Goal: Contribute content: Add original content to the website for others to see

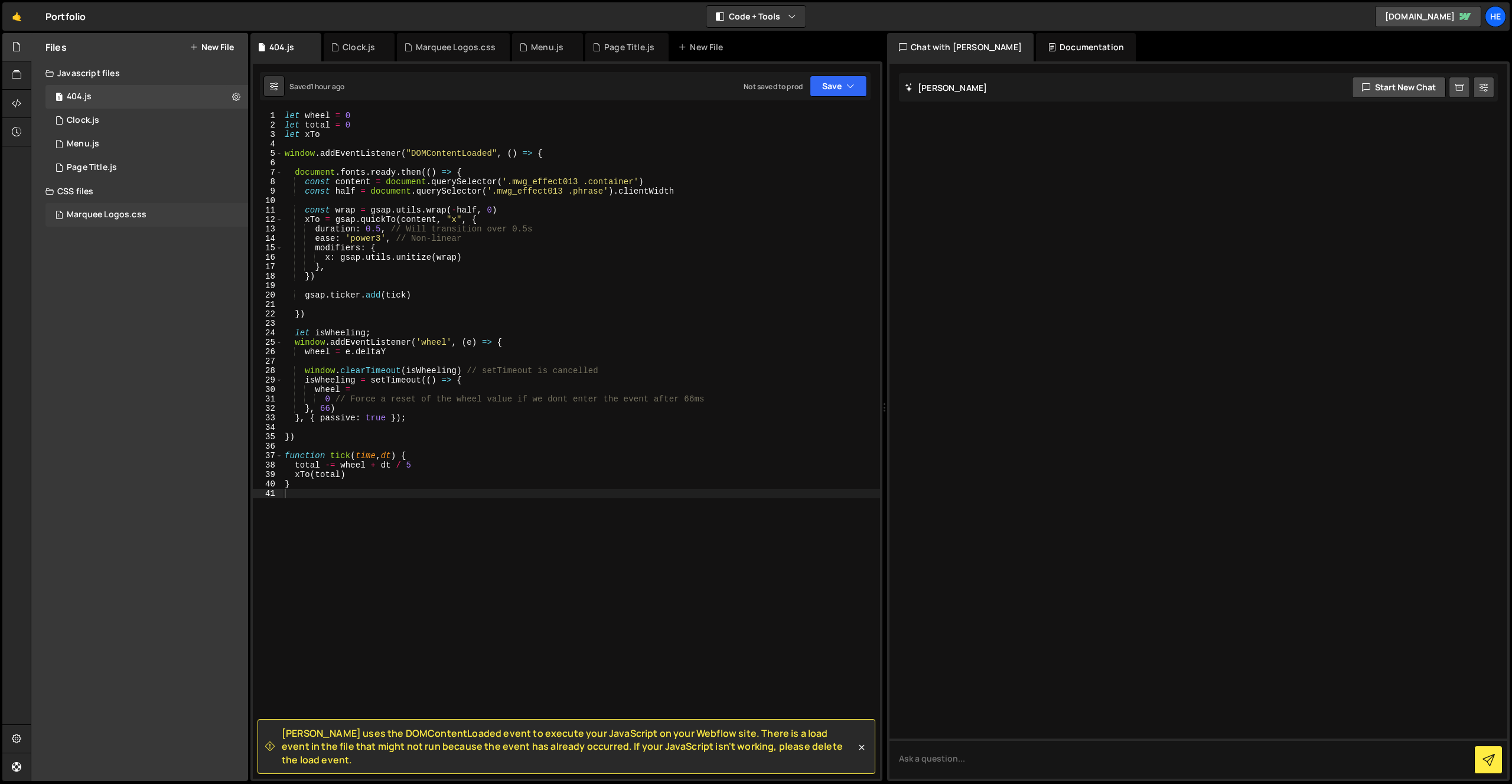
click at [144, 214] on div "Marquee Logos.css" at bounding box center [107, 215] width 80 height 10
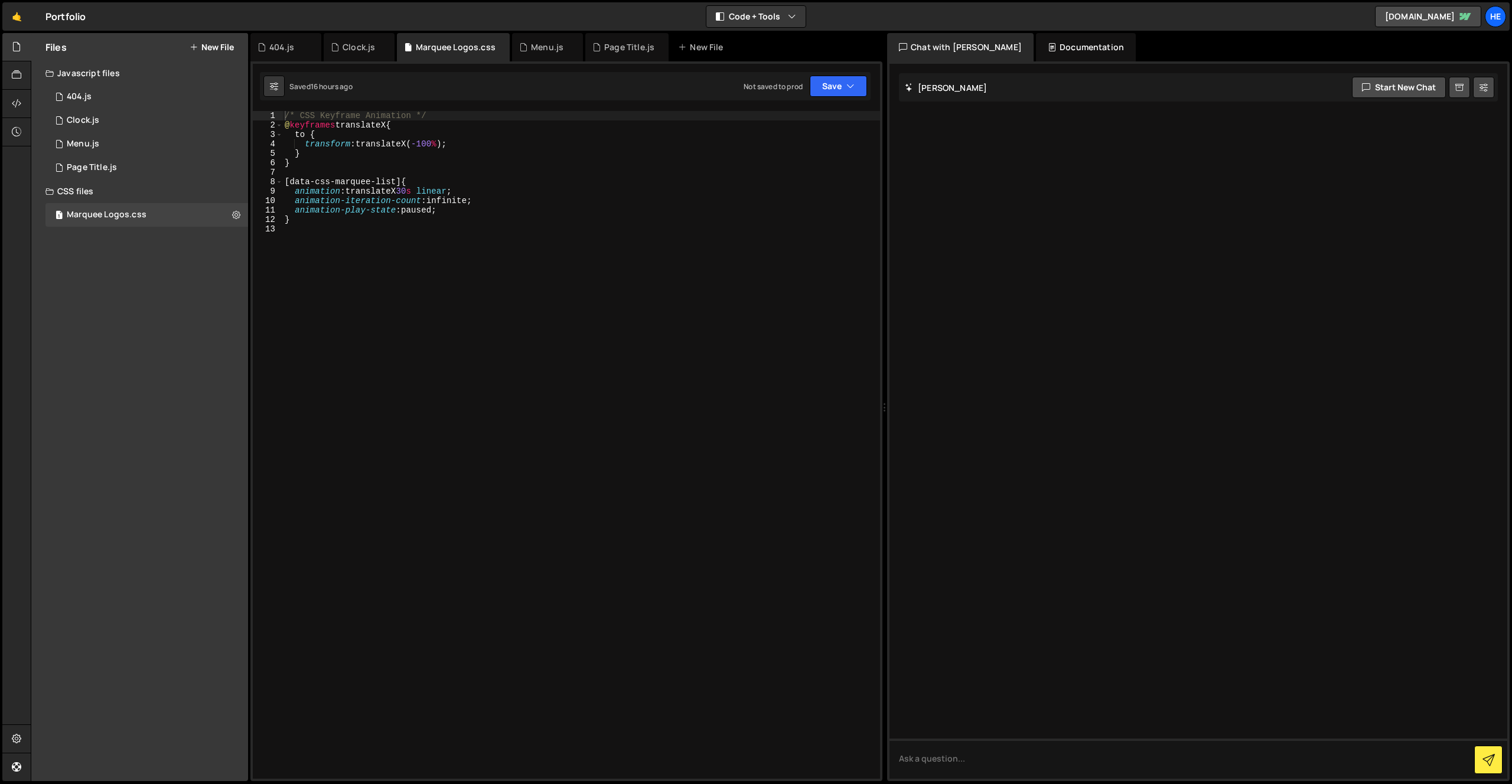
click at [223, 46] on button "New File" at bounding box center [212, 47] width 44 height 10
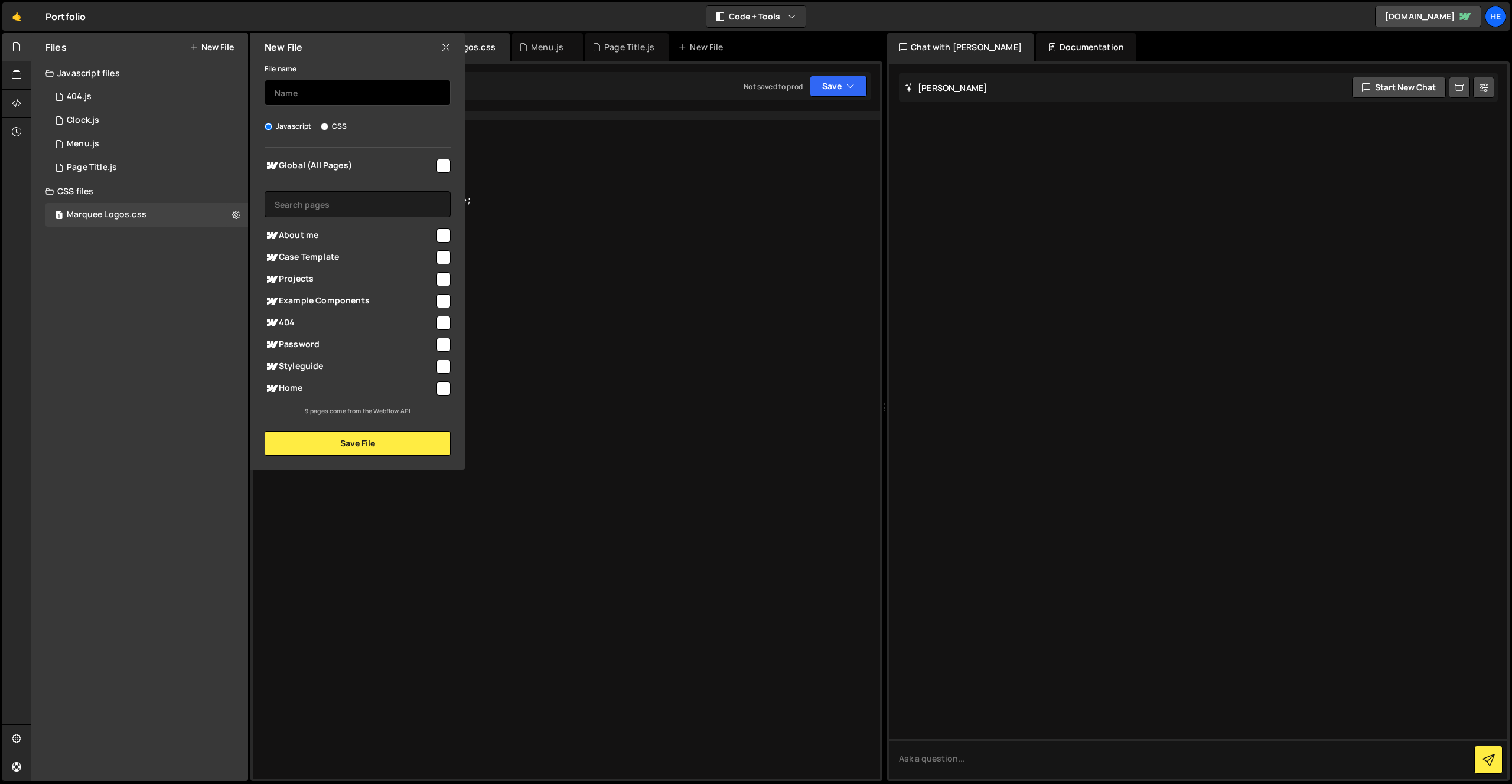
click at [335, 90] on input "text" at bounding box center [358, 93] width 186 height 26
type input "Marquee Logos"
click at [327, 236] on span "About me" at bounding box center [350, 236] width 170 height 14
checkbox input "true"
click at [298, 386] on span "Home" at bounding box center [350, 388] width 170 height 14
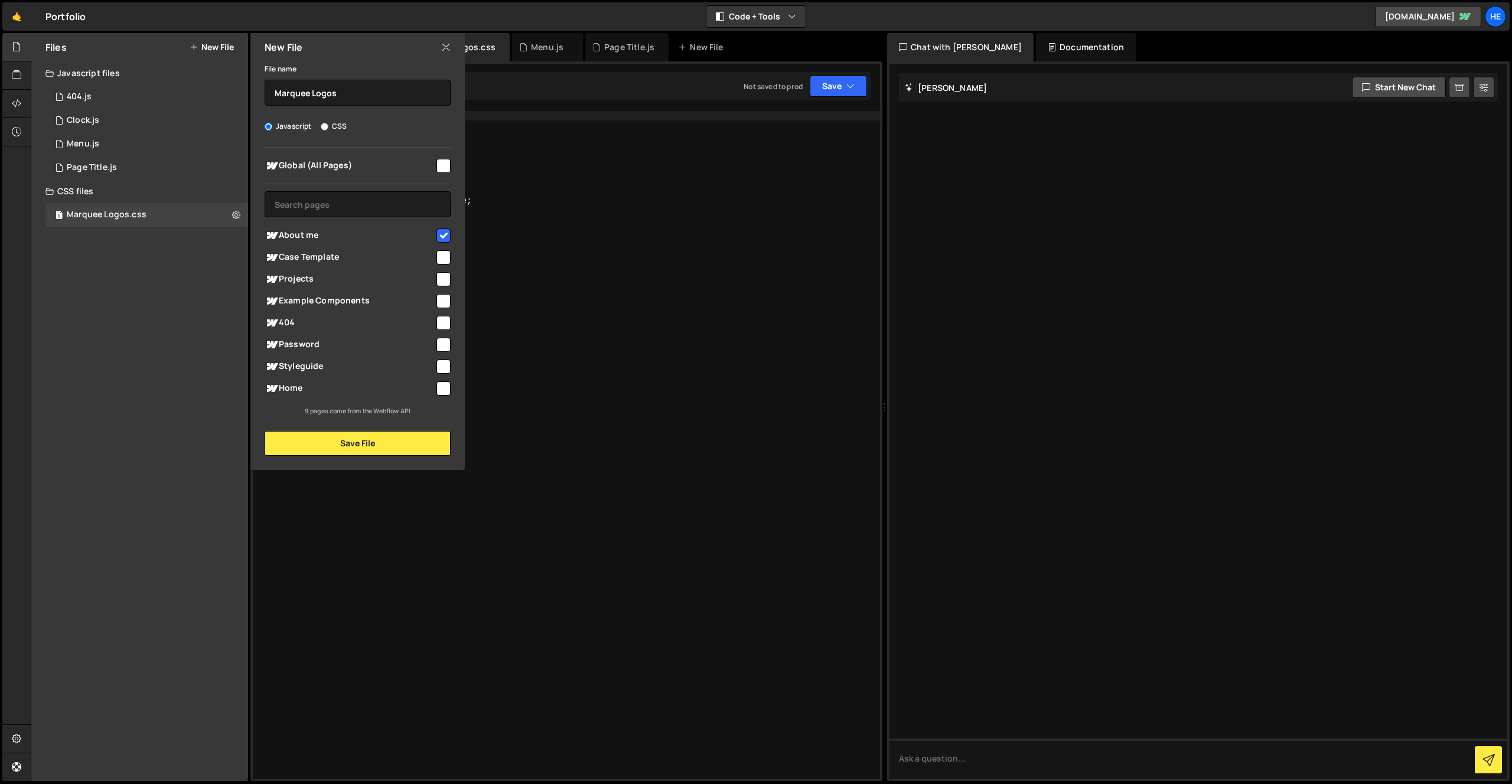
checkbox input "true"
click at [412, 443] on button "Save File" at bounding box center [358, 444] width 186 height 25
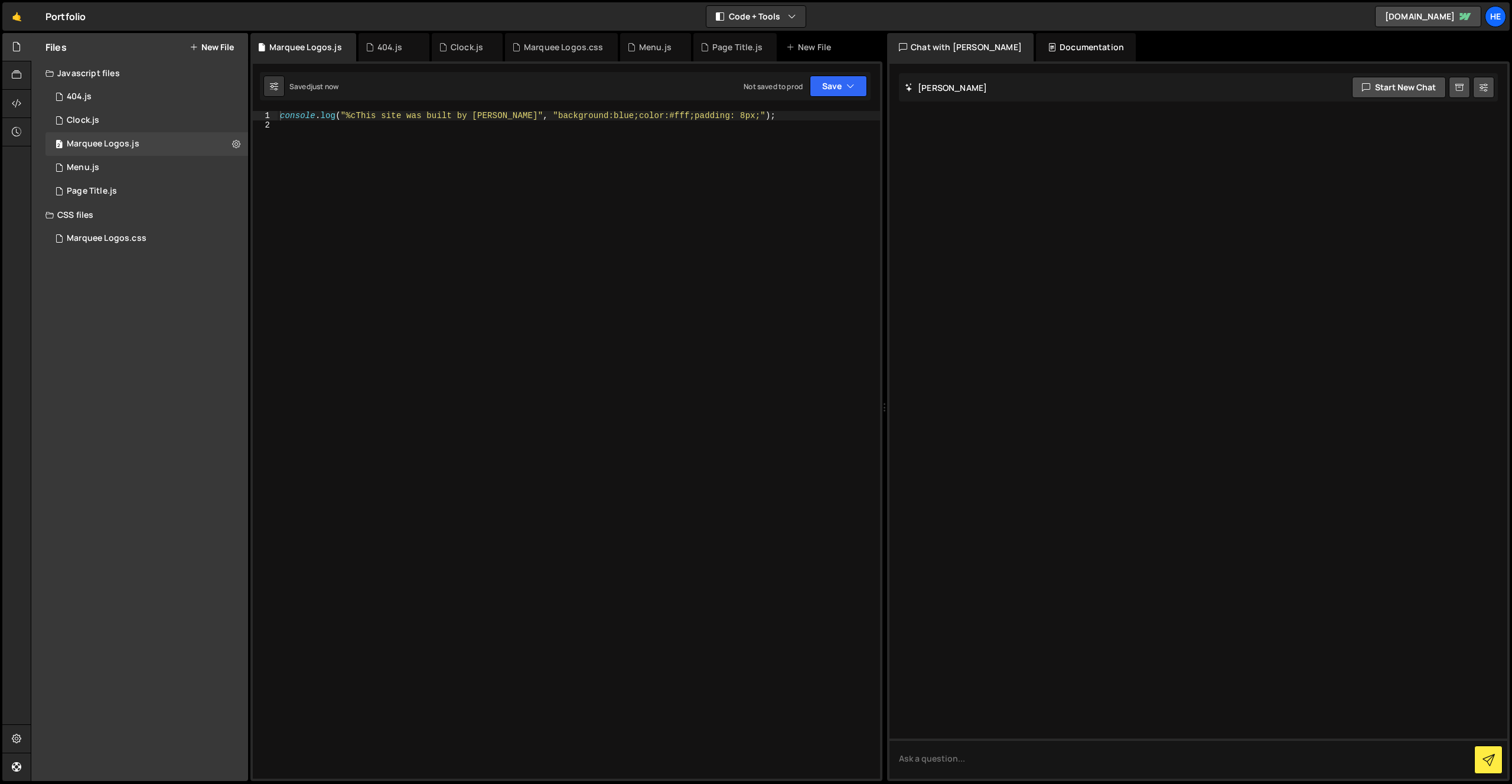
click at [433, 189] on div "console . log ( "%cThis site was built by [PERSON_NAME]" , "background:blue;col…" at bounding box center [579, 454] width 603 height 686
click at [454, 117] on div "console . log ( "%cThis site was built by [PERSON_NAME]" , "background:blue;col…" at bounding box center [579, 454] width 603 height 686
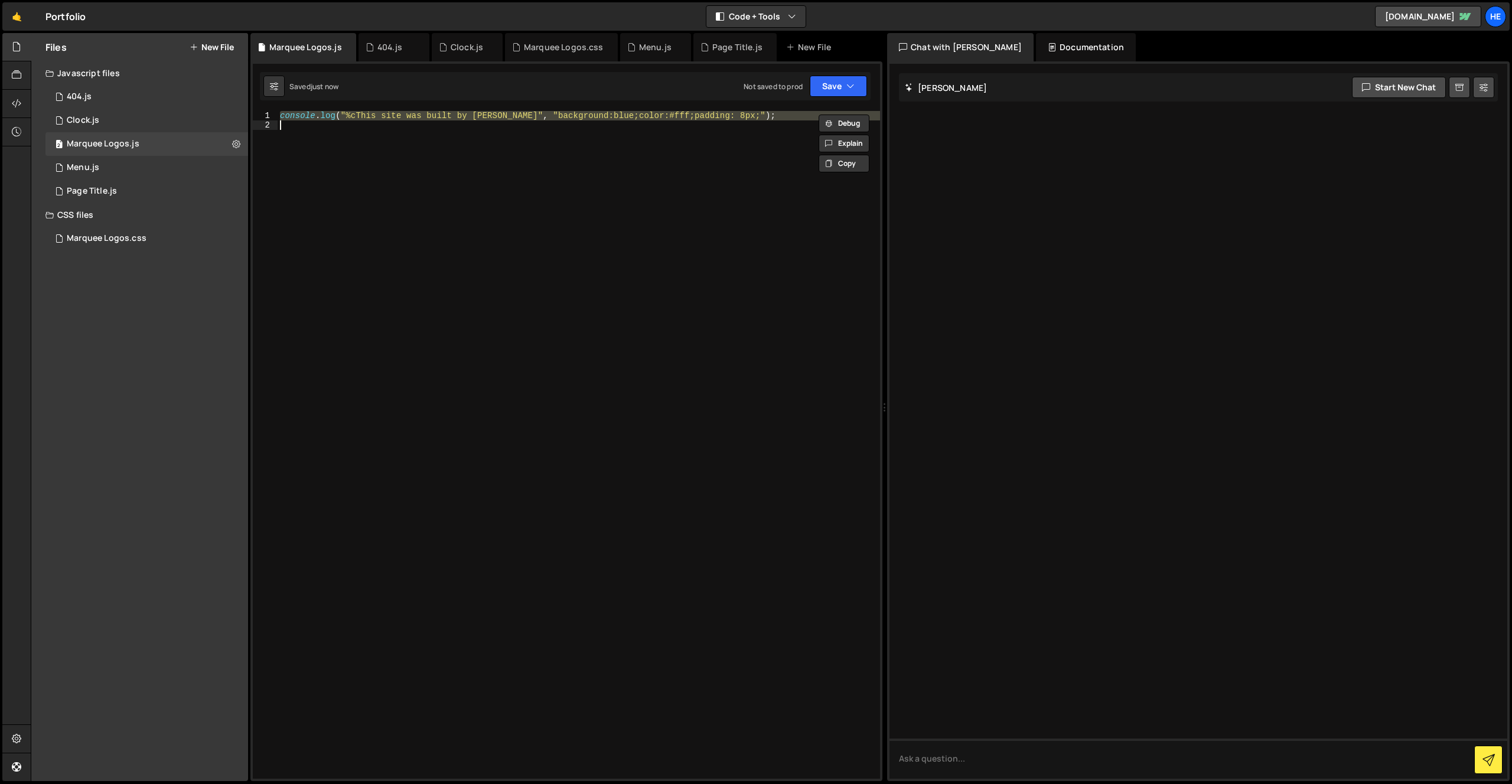
type textarea "console.log("%cThis site was built by [PERSON_NAME]", "background:blue;color:#f…"
paste textarea
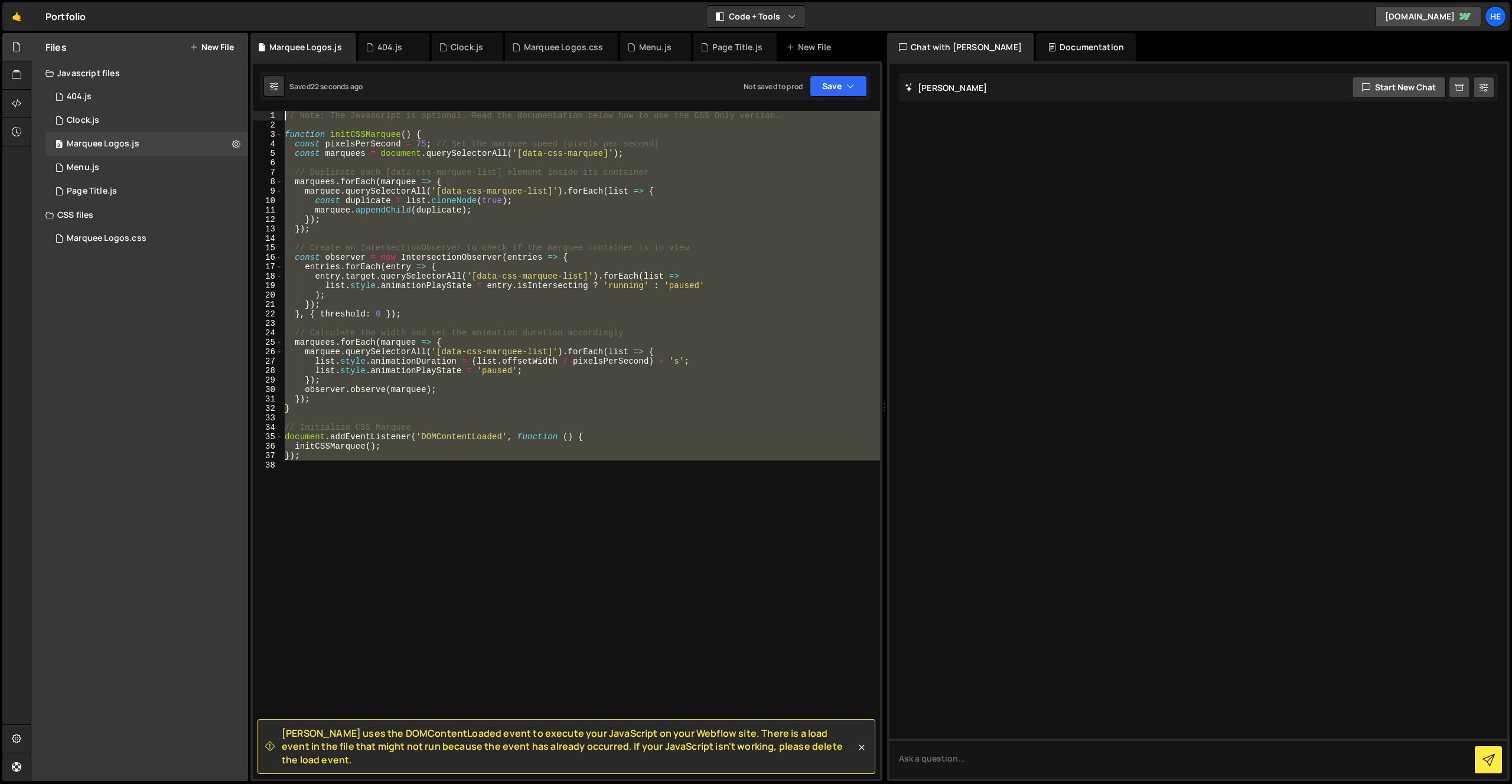
drag, startPoint x: 432, startPoint y: 504, endPoint x: 257, endPoint y: 96, distance: 443.9
click at [257, 96] on div "[PERSON_NAME] uses the DOMContentLoaded event to execute your JavaScript on you…" at bounding box center [566, 421] width 632 height 720
type textarea "// Note: The Javascript is optional. Read the documentation below how to use th…"
click at [1084, 758] on textarea at bounding box center [1198, 759] width 618 height 40
paste textarea "// Note: The Javascript is optional. Read the documentation below how to use th…"
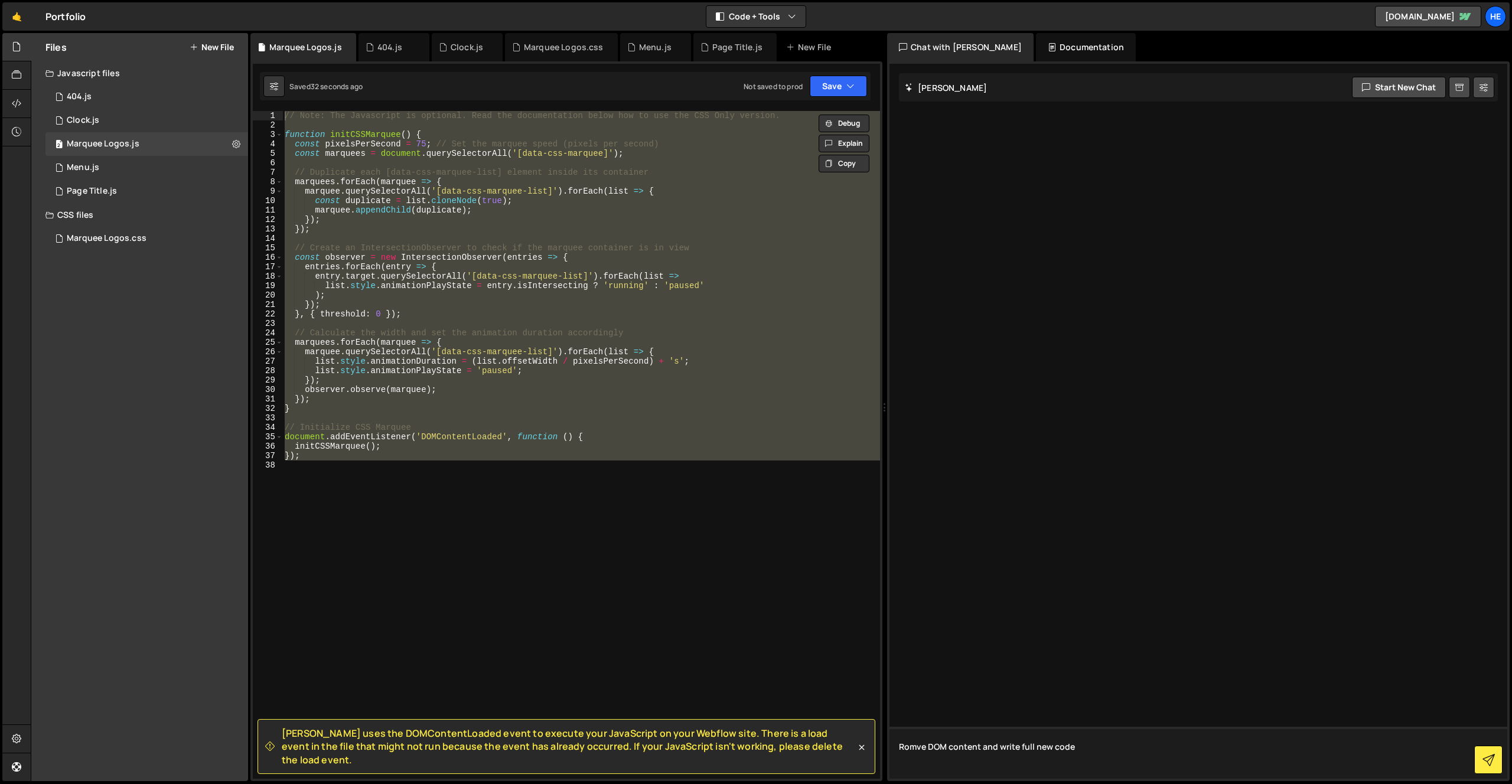
type textarea "Romve DOM content and write full new code // Note: The Javascript is optional. …"
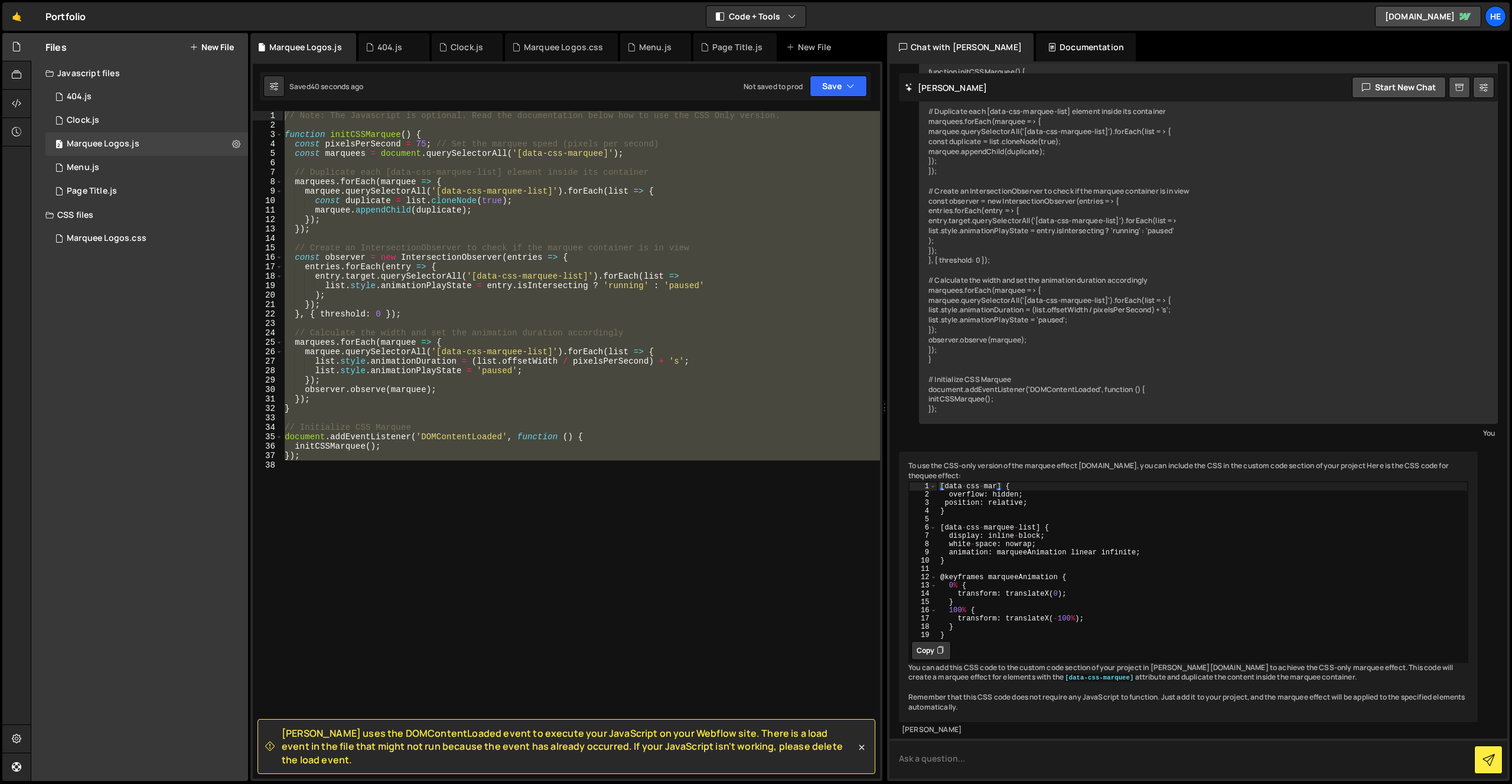
scroll to position [132, 0]
click at [936, 642] on button "Copy" at bounding box center [931, 651] width 40 height 19
click at [361, 482] on div "// Note: The Javascript is optional. Read the documentation below how to use th…" at bounding box center [581, 445] width 598 height 668
drag, startPoint x: 332, startPoint y: 497, endPoint x: 273, endPoint y: 98, distance: 403.3
click at [273, 98] on div "Debug Explain Copy Marquee Logos.js 404.js Clock.js Marquee Logos.css Menu.js P…" at bounding box center [566, 407] width 632 height 749
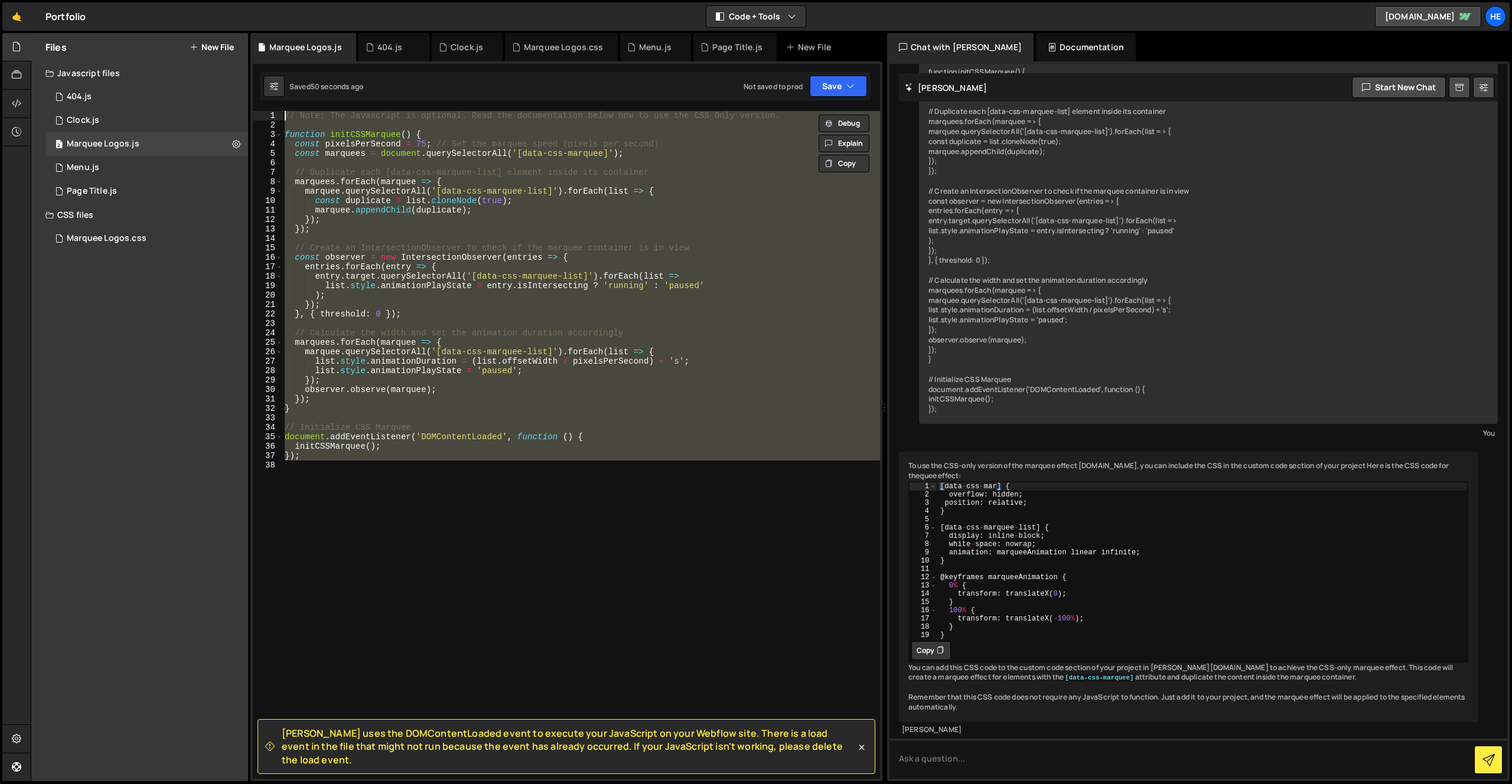
paste textarea "}"
type textarea "}"
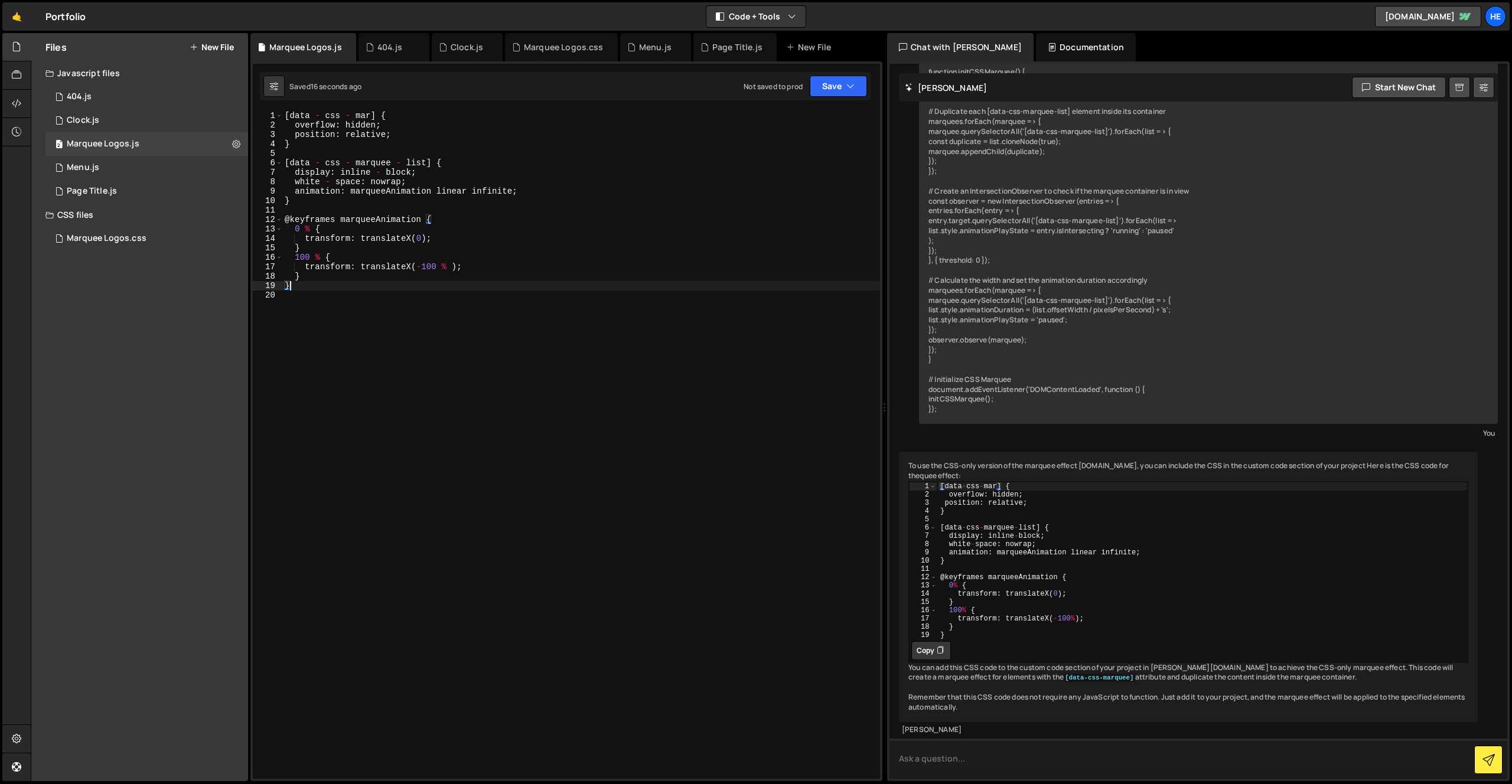
click at [993, 755] on textarea at bounding box center [1198, 759] width 618 height 40
type textarea "N"
type textarea "No I want it to function the same with JS"
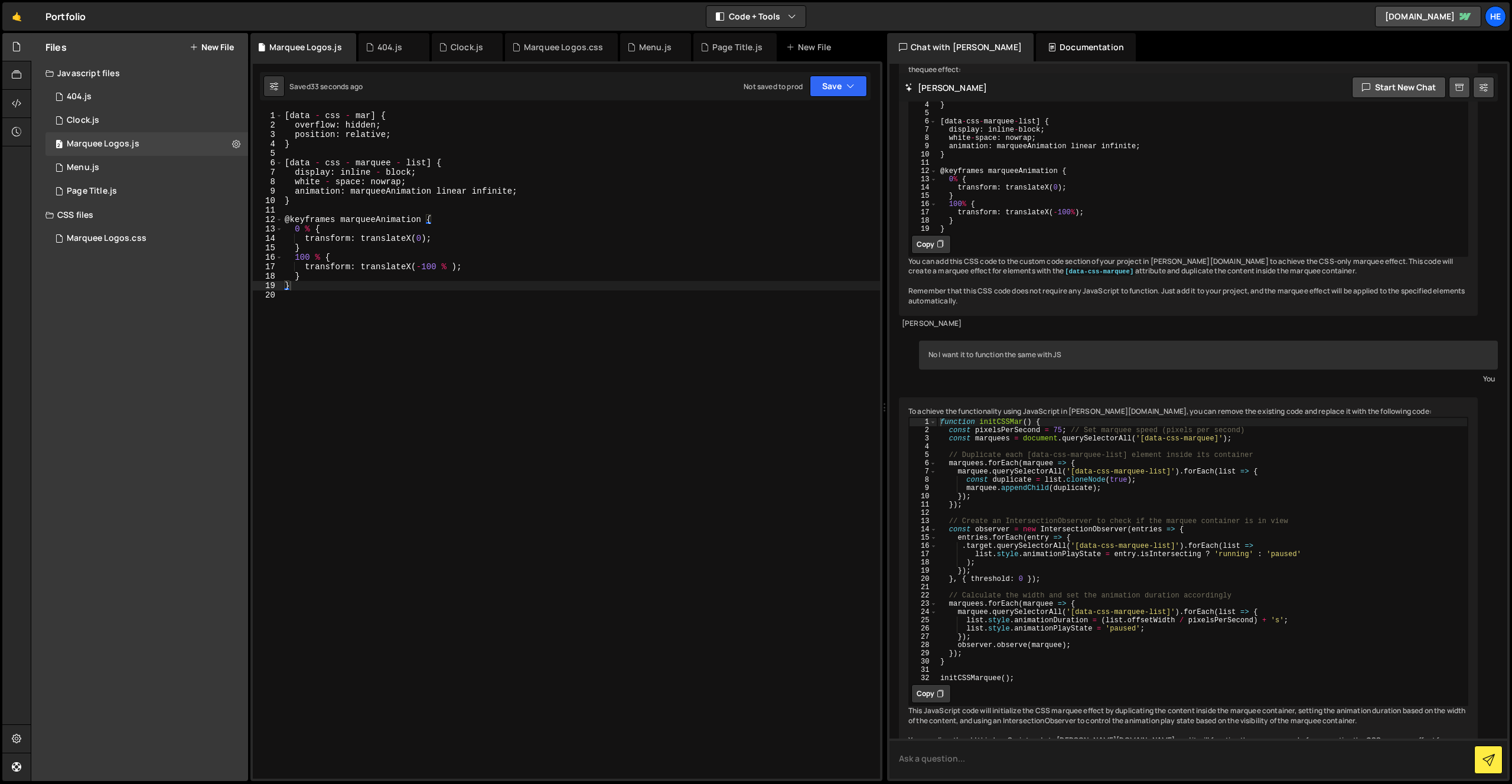
scroll to position [569, 0]
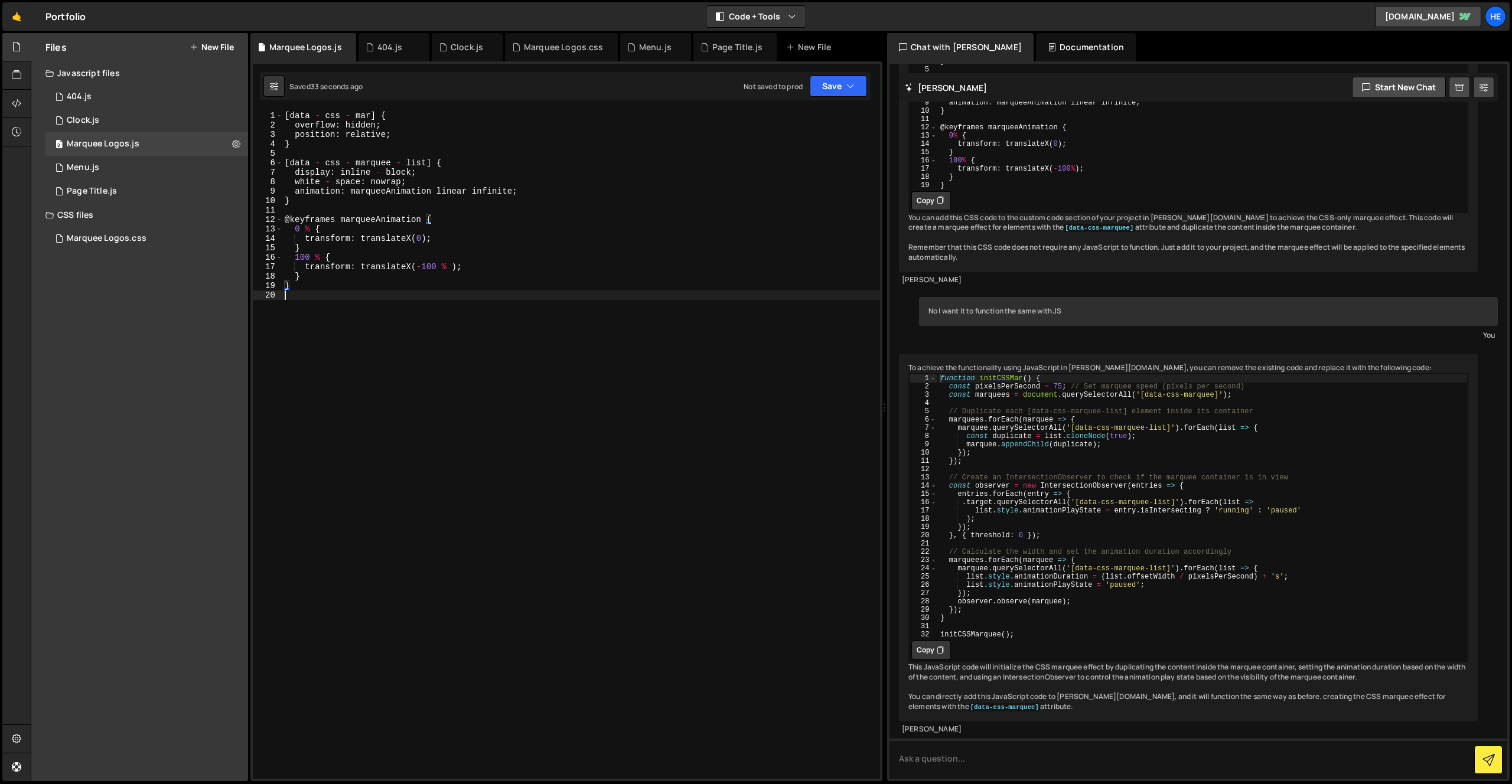
click at [573, 414] on div "[ data - css - mar ] { overflow : hidden ; position : relative ; } [ data - css…" at bounding box center [581, 454] width 598 height 686
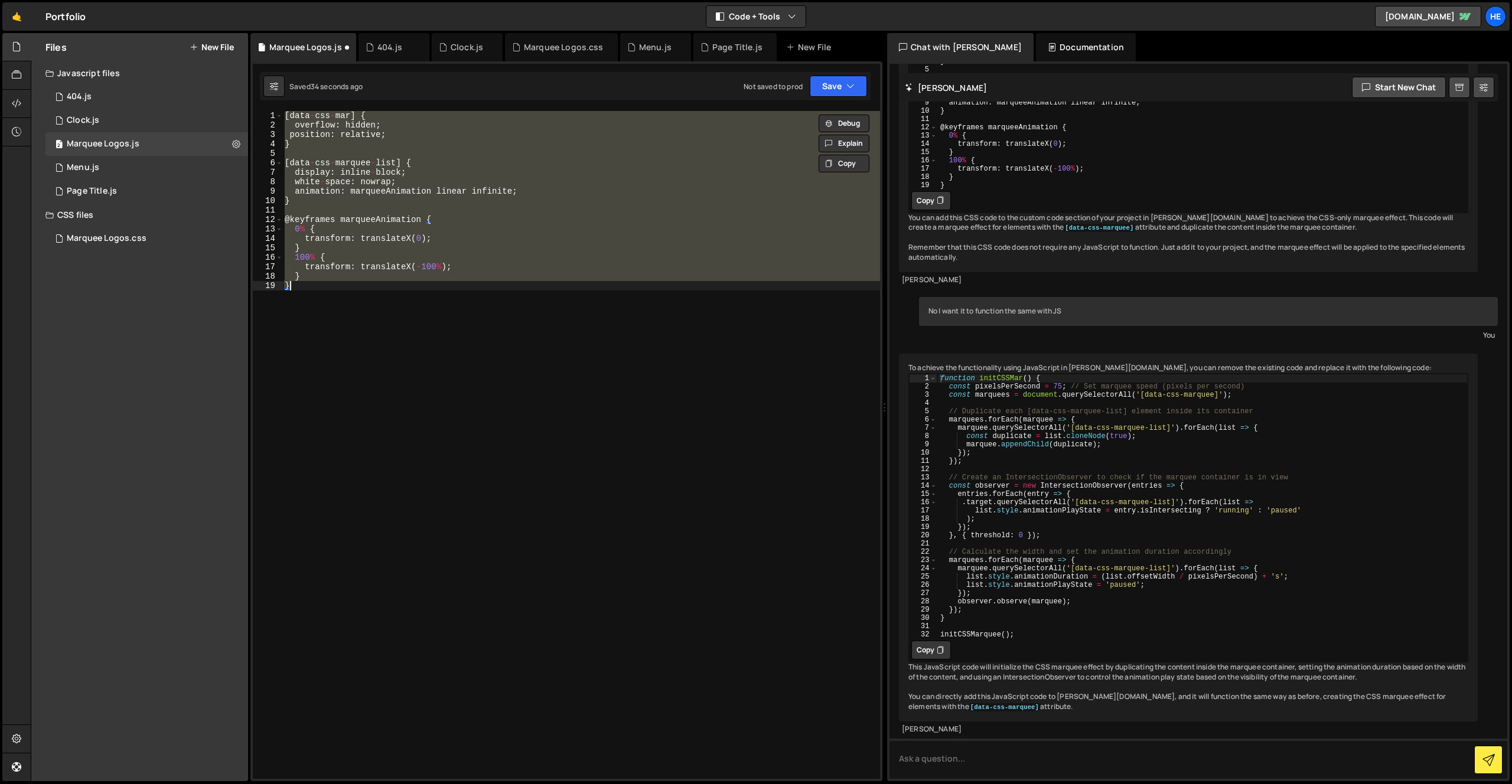
type textarea "});"
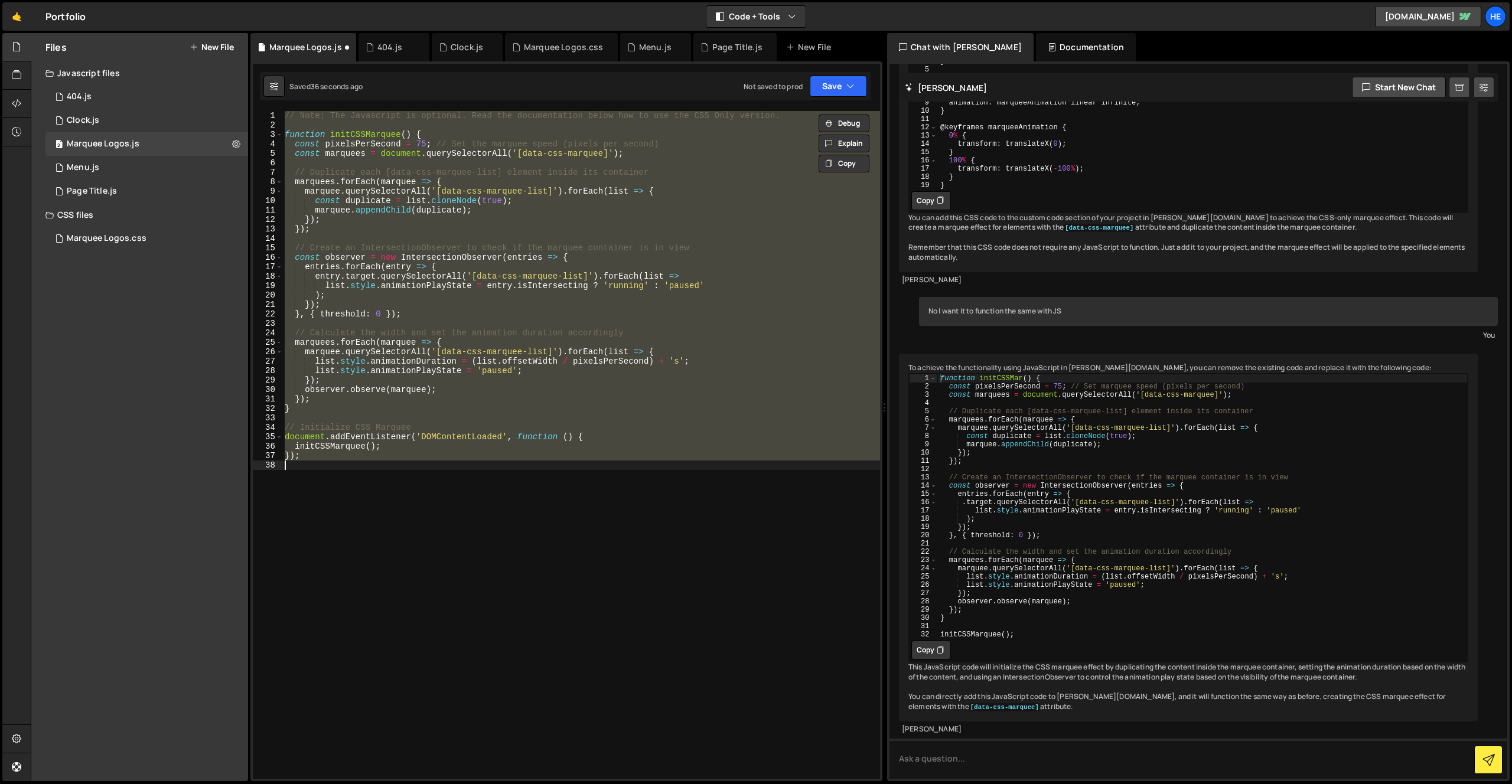
scroll to position [584, 0]
click at [596, 553] on div "// Note: The Javascript is optional. Read the documentation below how to use th…" at bounding box center [581, 445] width 598 height 668
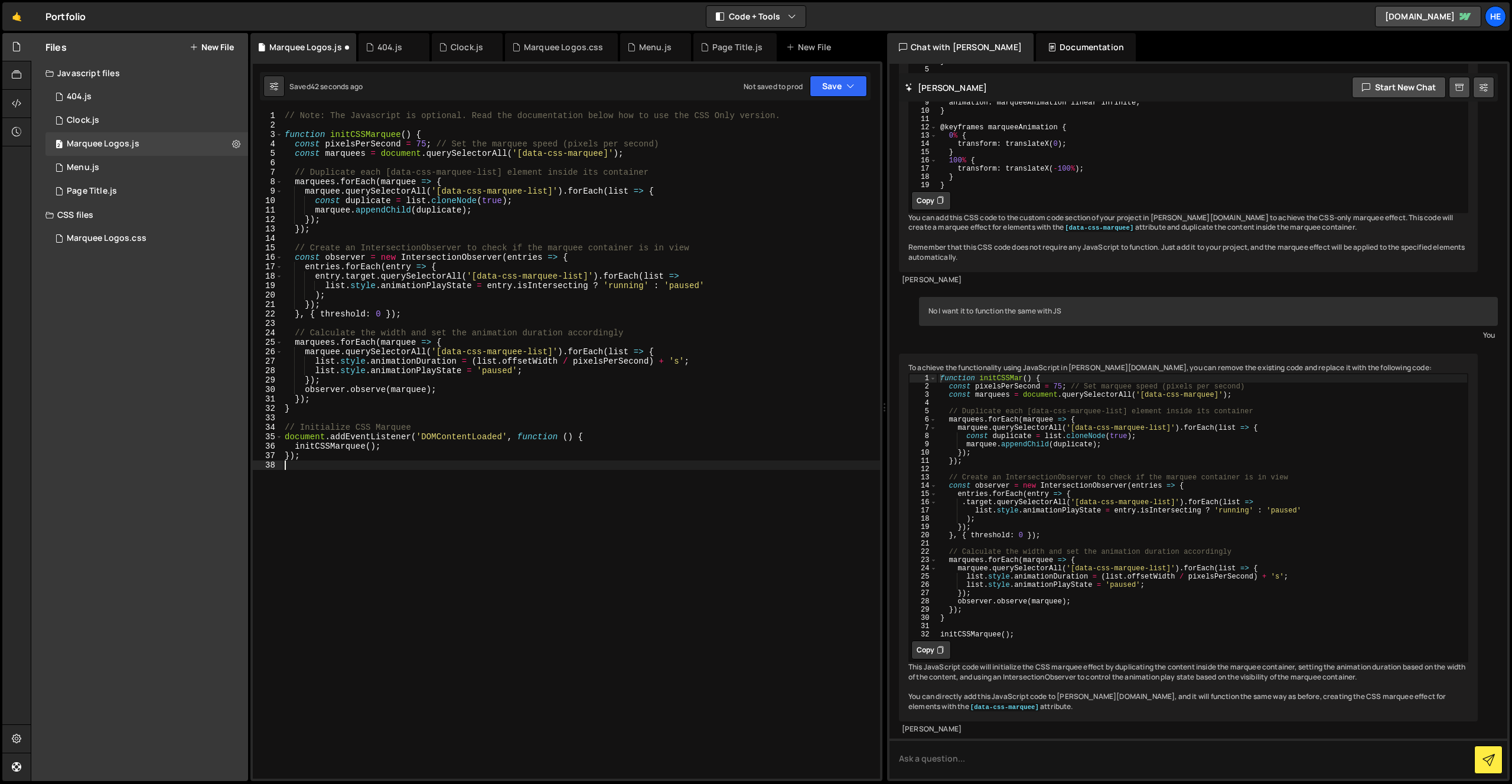
click at [342, 419] on div "// Note: The Javascript is optional. Read the documentation below how to use th…" at bounding box center [581, 454] width 598 height 686
click at [419, 435] on div "// Note: The Javascript is optional. Read the documentation below how to use th…" at bounding box center [581, 454] width 598 height 686
type textarea "initCSSMarquee();"
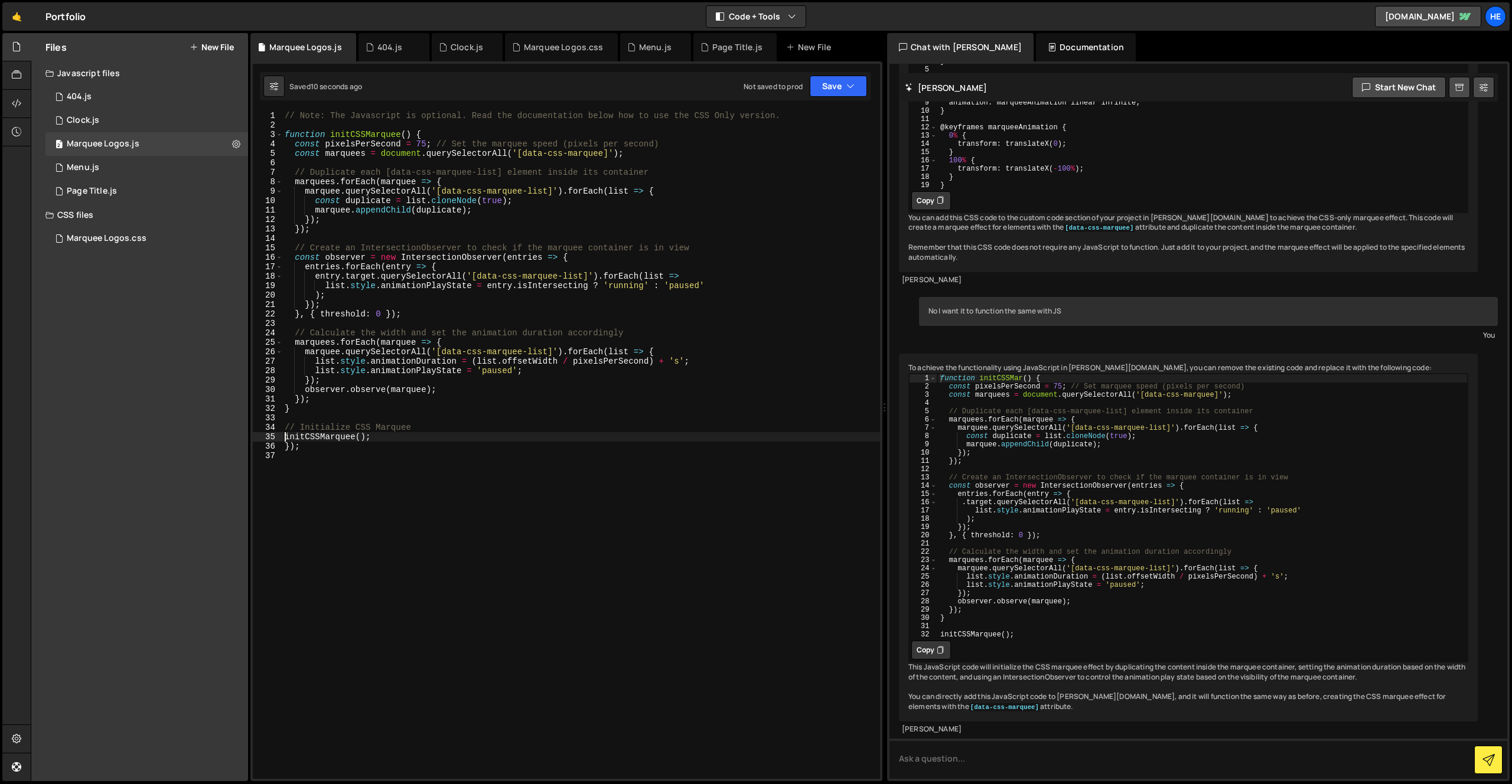
click at [944, 660] on button "Copy" at bounding box center [931, 650] width 40 height 19
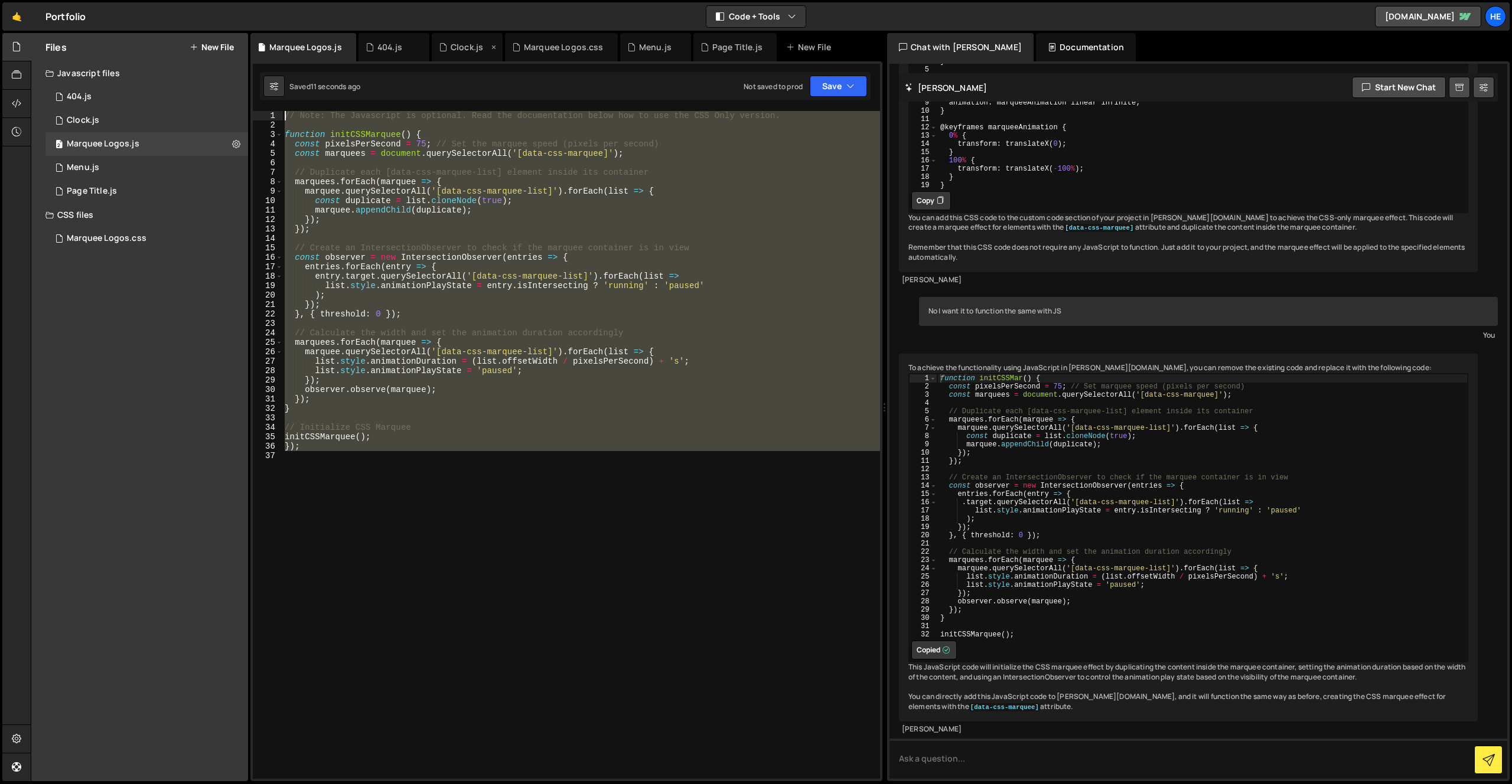
drag, startPoint x: 563, startPoint y: 530, endPoint x: 463, endPoint y: 48, distance: 492.3
click at [463, 48] on div "Debug Explain Copy Marquee Logos.js 404.js Clock.js Marquee Logos.css Menu.js P…" at bounding box center [566, 407] width 632 height 749
paste textarea "initCSSMarquee();"
type textarea "initCSSMarquee();"
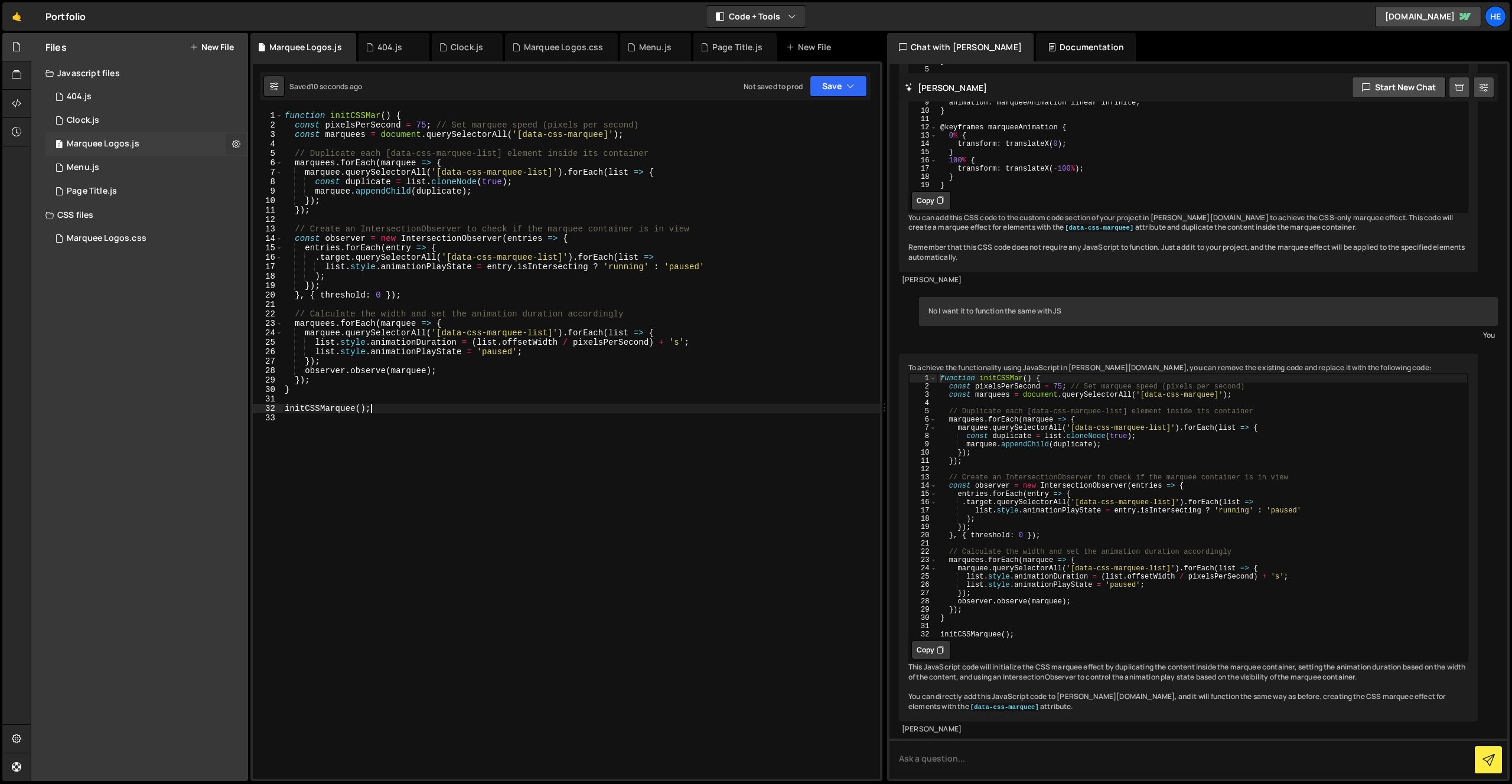
click at [238, 144] on icon at bounding box center [236, 143] width 8 height 11
click at [289, 215] on button "Delete File" at bounding box center [309, 216] width 116 height 23
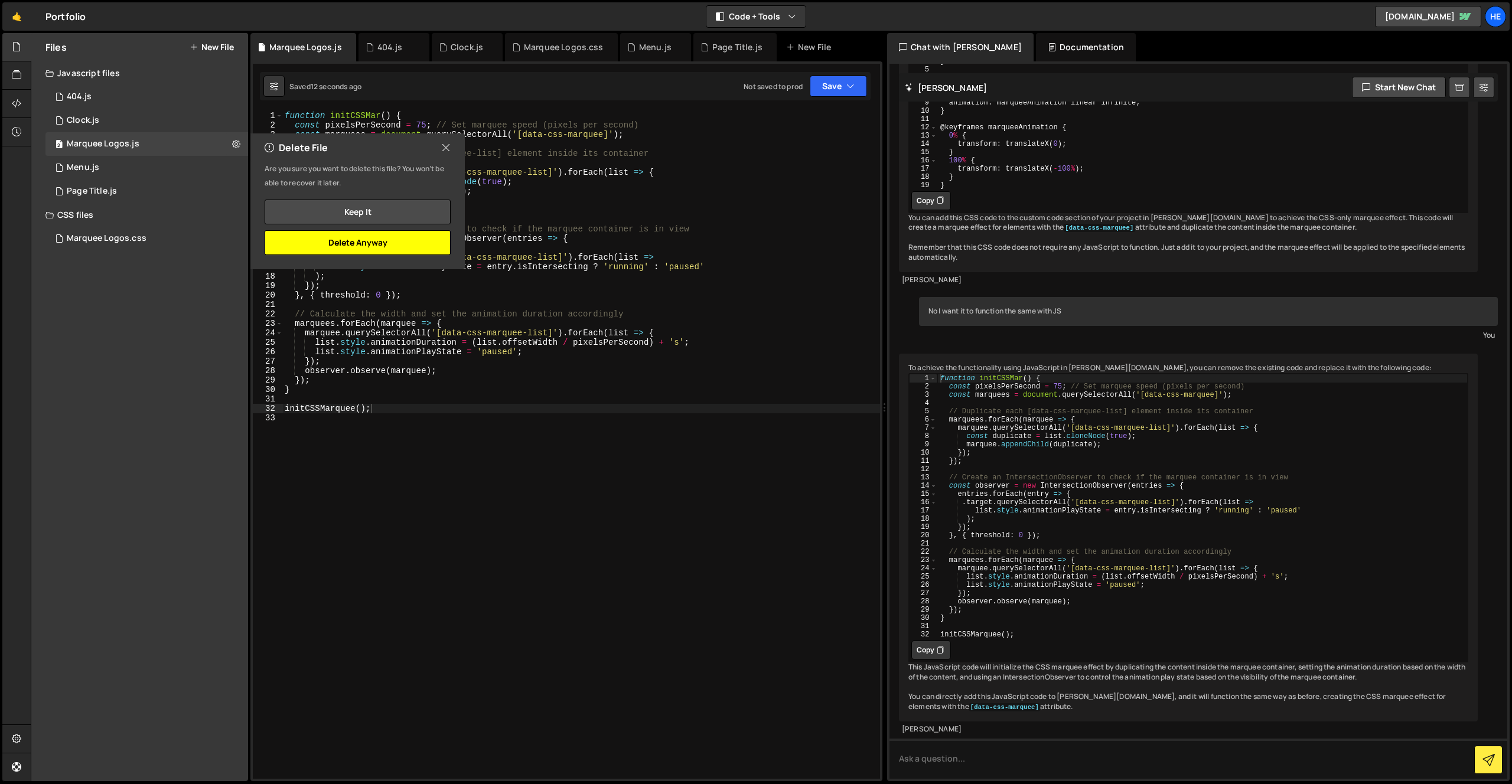
click at [375, 247] on button "Delete Anyway" at bounding box center [358, 243] width 186 height 25
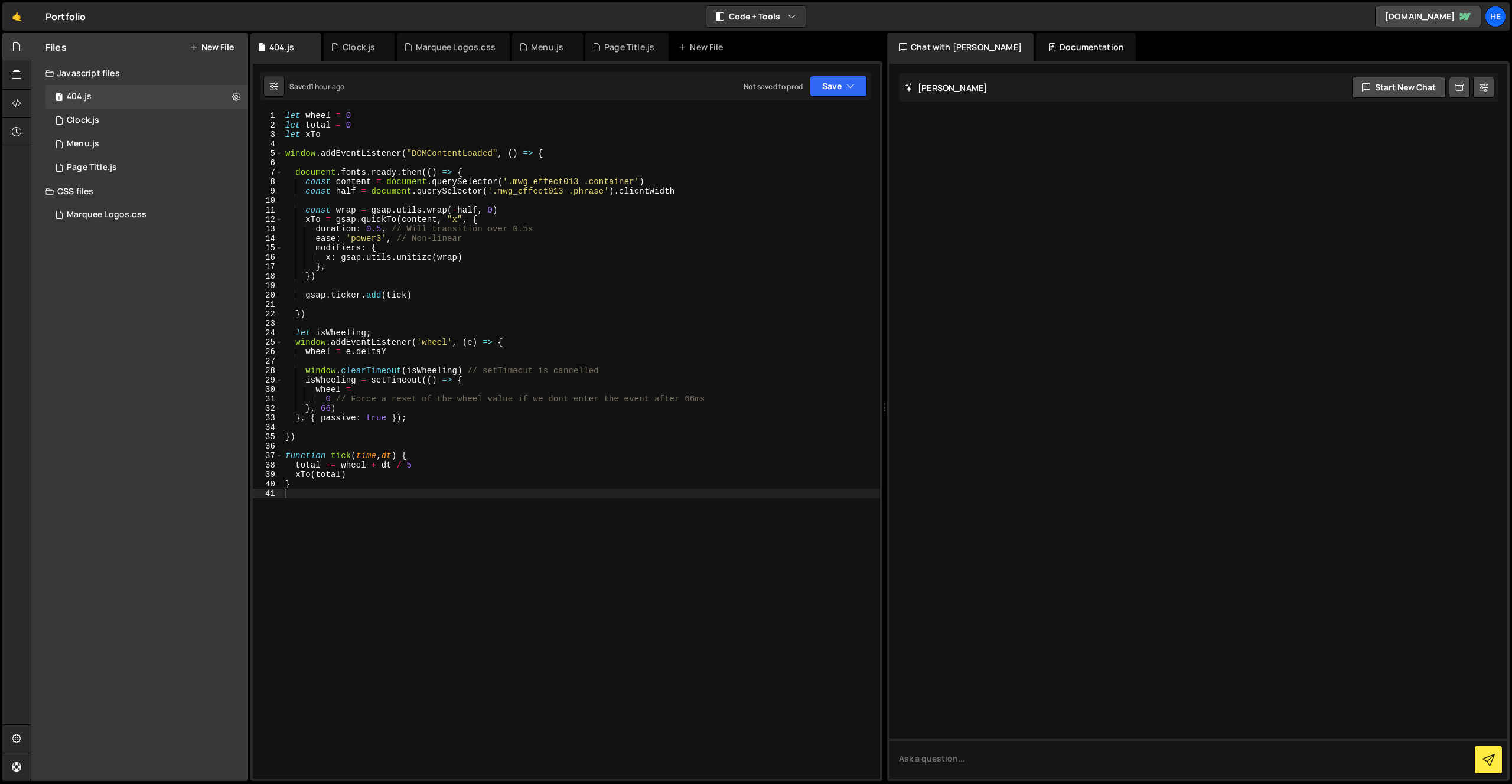
click at [155, 387] on div "Files New File Create your first file Get started by starting a Javascript or C…" at bounding box center [139, 407] width 217 height 748
click at [154, 379] on div "Files New File Create your first file Get started by starting a Javascript or C…" at bounding box center [139, 407] width 217 height 748
click at [585, 653] on div "let wheel = 0 let total = 0 let xTo window . addEventListener ( "DOMContentLoad…" at bounding box center [582, 454] width 598 height 686
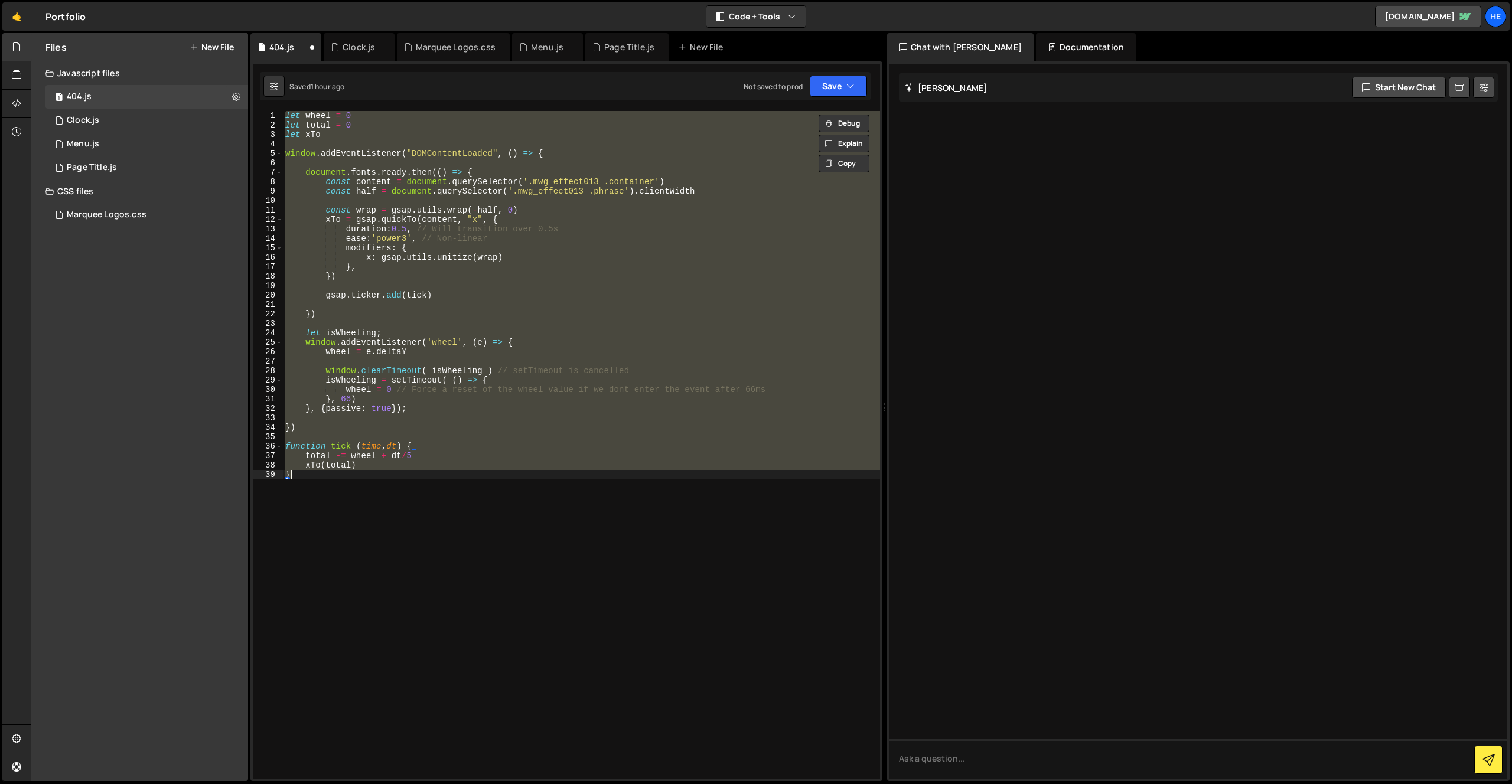
type textarea "}"
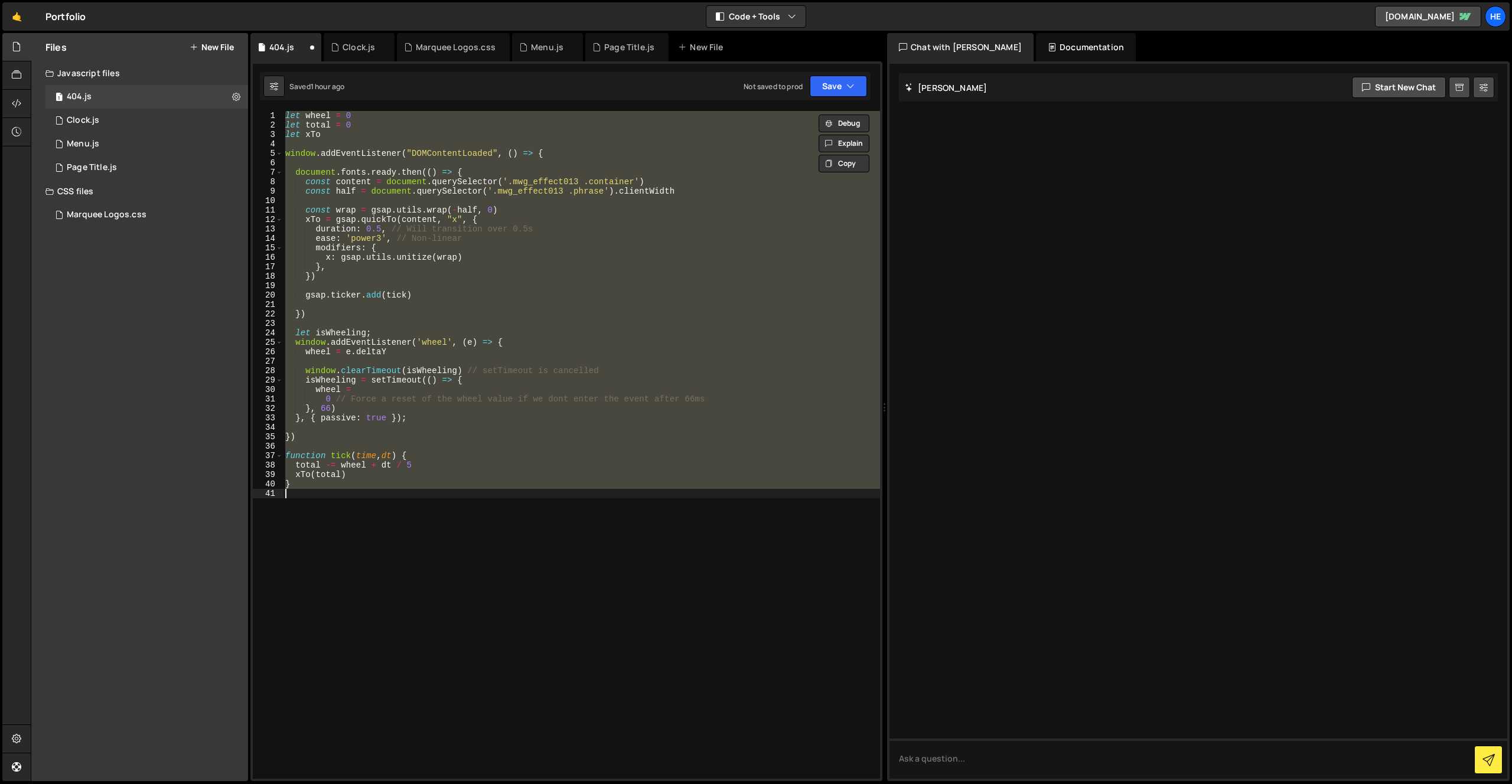
click at [569, 539] on div "let wheel = 0 let total = 0 let xTo window . addEventListener ( "DOMContentLoad…" at bounding box center [582, 445] width 598 height 668
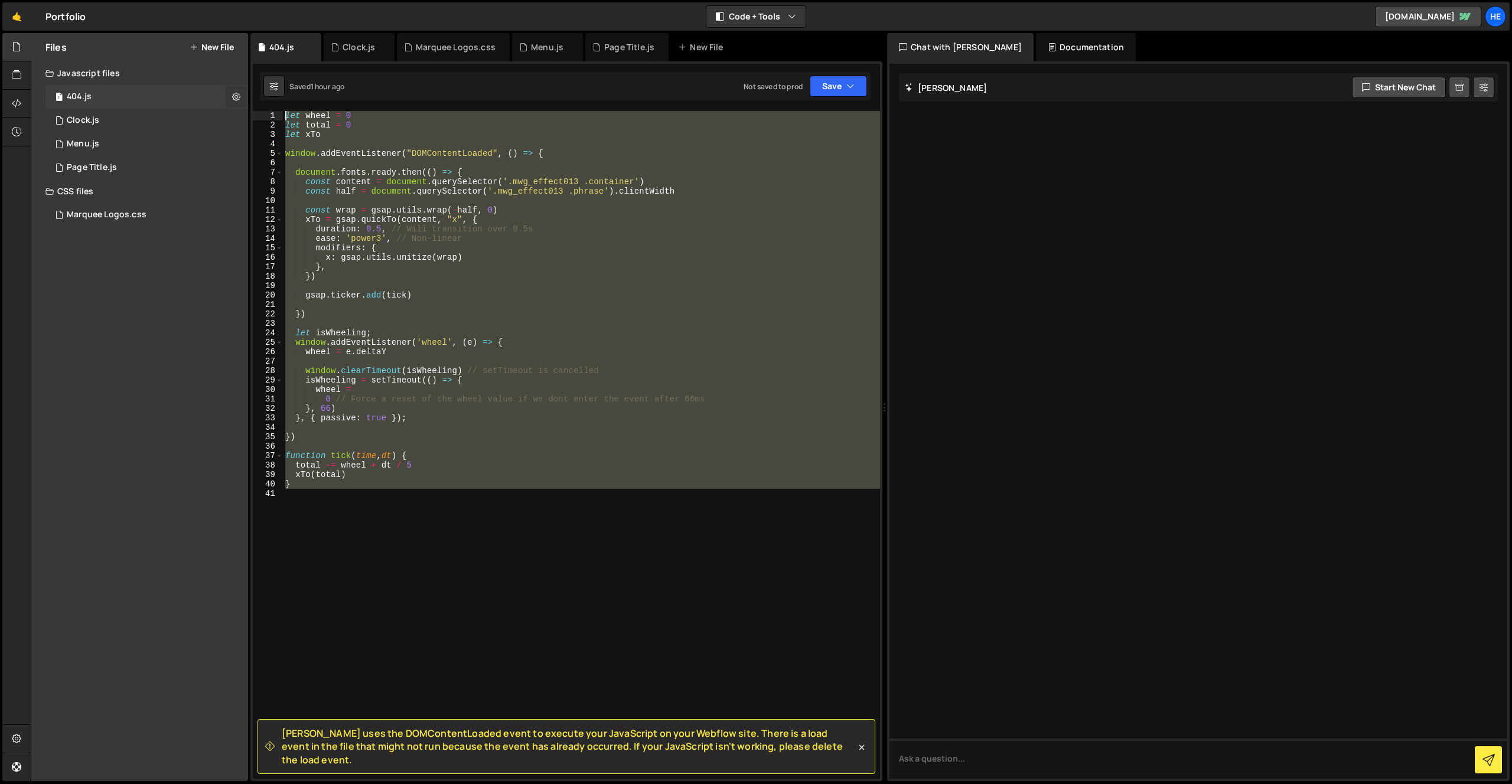
drag, startPoint x: 393, startPoint y: 507, endPoint x: 228, endPoint y: 101, distance: 438.2
click at [228, 101] on div "Files New File Create your first file Get started by starting a Javascript or C…" at bounding box center [771, 407] width 1481 height 749
type textarea "let wheel = 0 let total = 0"
click at [485, 520] on div "let wheel = 0 let total = 0 let xTo window . addEventListener ( "DOMContentLoad…" at bounding box center [582, 445] width 598 height 668
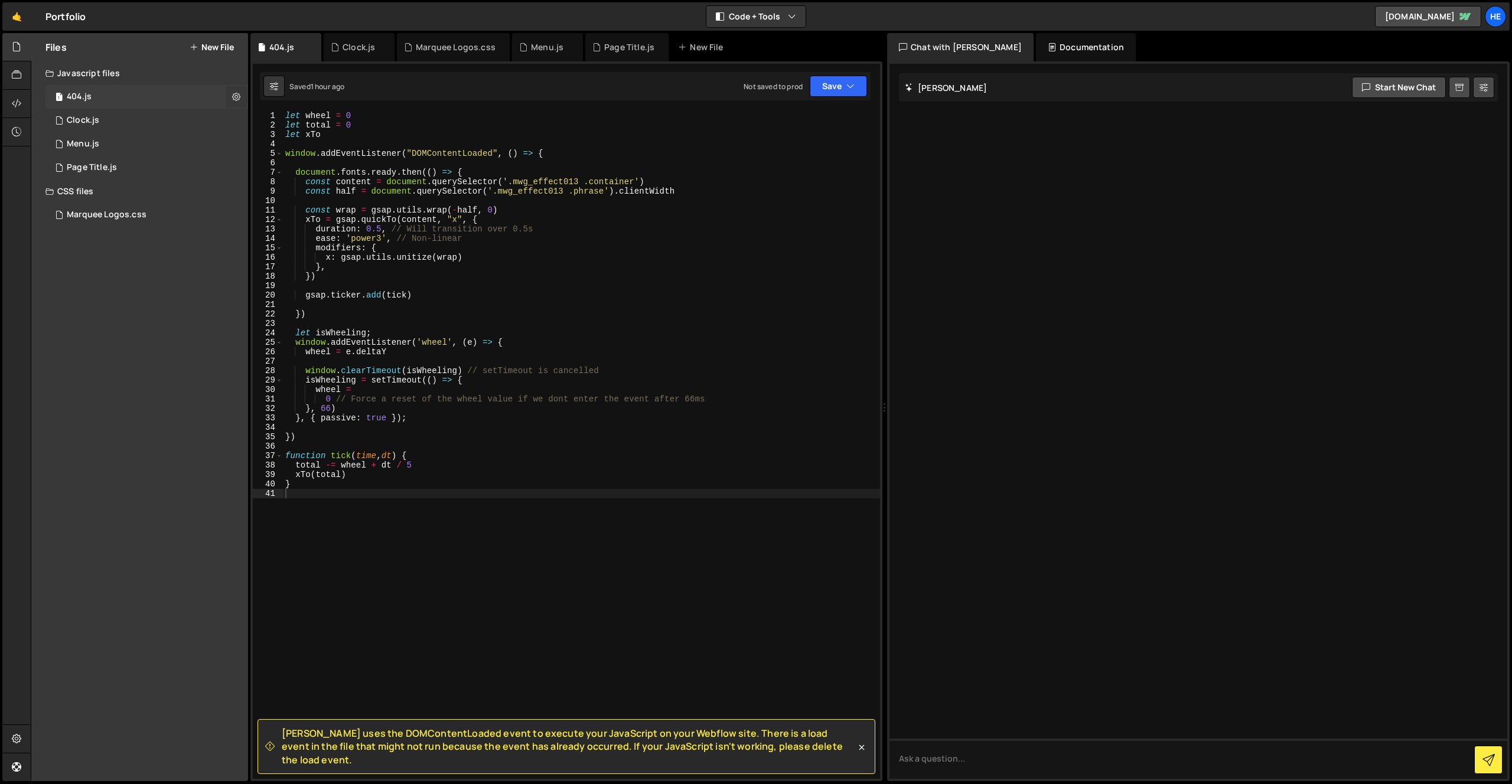
click at [238, 92] on icon at bounding box center [236, 96] width 8 height 11
click at [282, 163] on button "Delete File" at bounding box center [309, 169] width 116 height 23
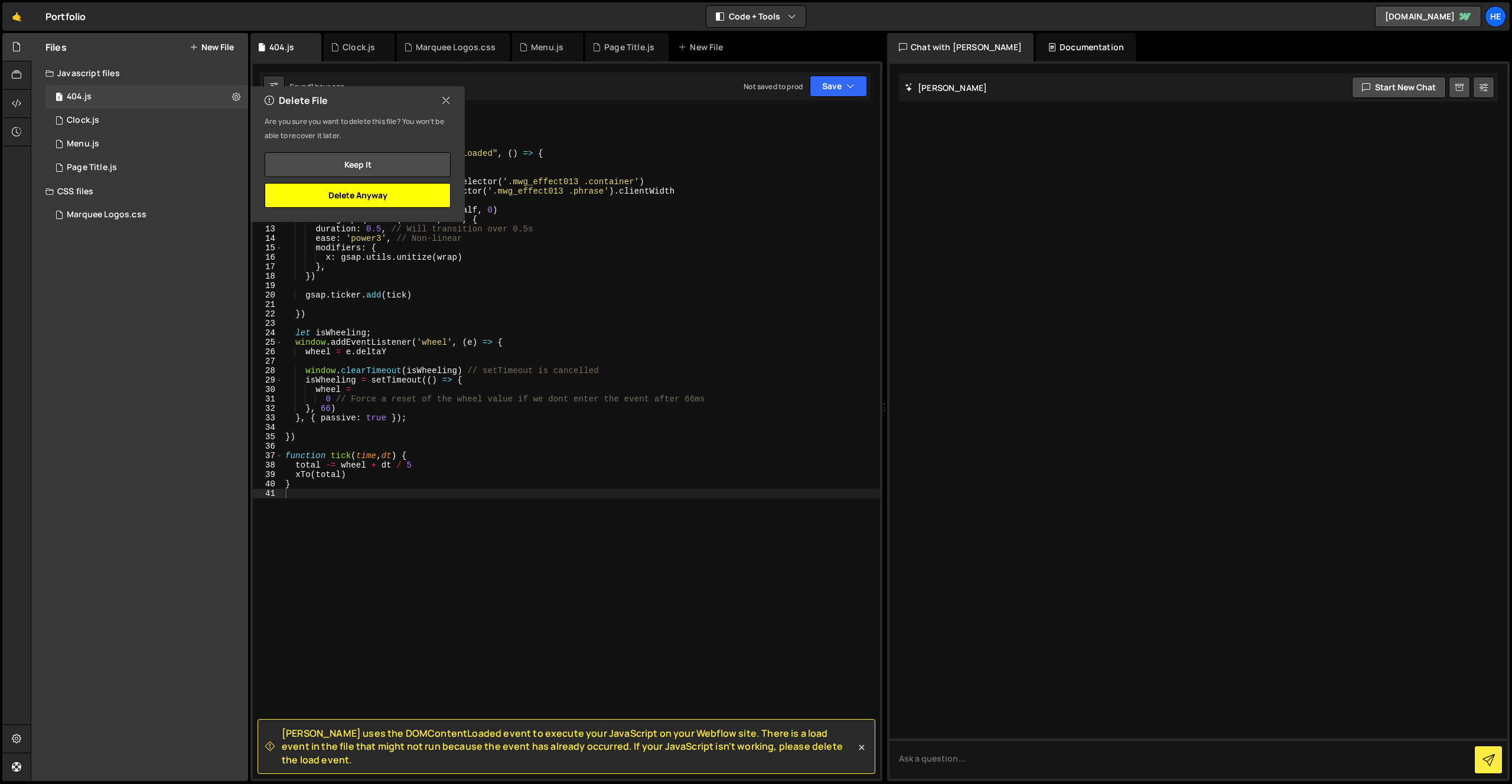
click at [368, 198] on button "Delete Anyway" at bounding box center [358, 195] width 186 height 25
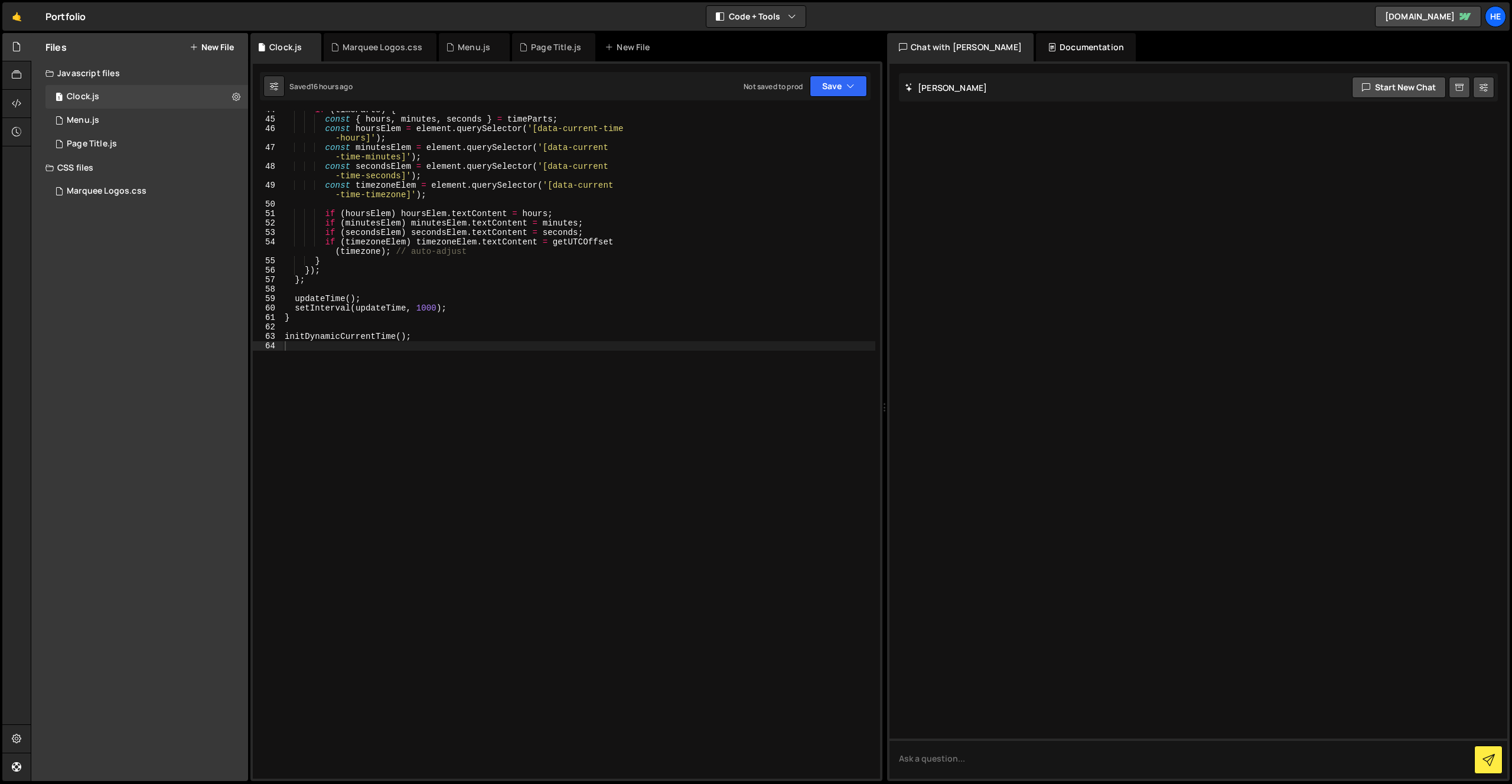
scroll to position [460, 0]
click at [178, 396] on div "Files New File Create your first file Get started by starting a Javascript or C…" at bounding box center [139, 407] width 217 height 748
click at [581, 440] on div "if ( timeParts ) { const { hours , minutes , seconds } = timeParts ; const hour…" at bounding box center [579, 349] width 593 height 489
click at [1211, 325] on div at bounding box center [1198, 421] width 618 height 715
click at [146, 182] on div "2 Marquee Logos.css 0" at bounding box center [146, 191] width 202 height 23
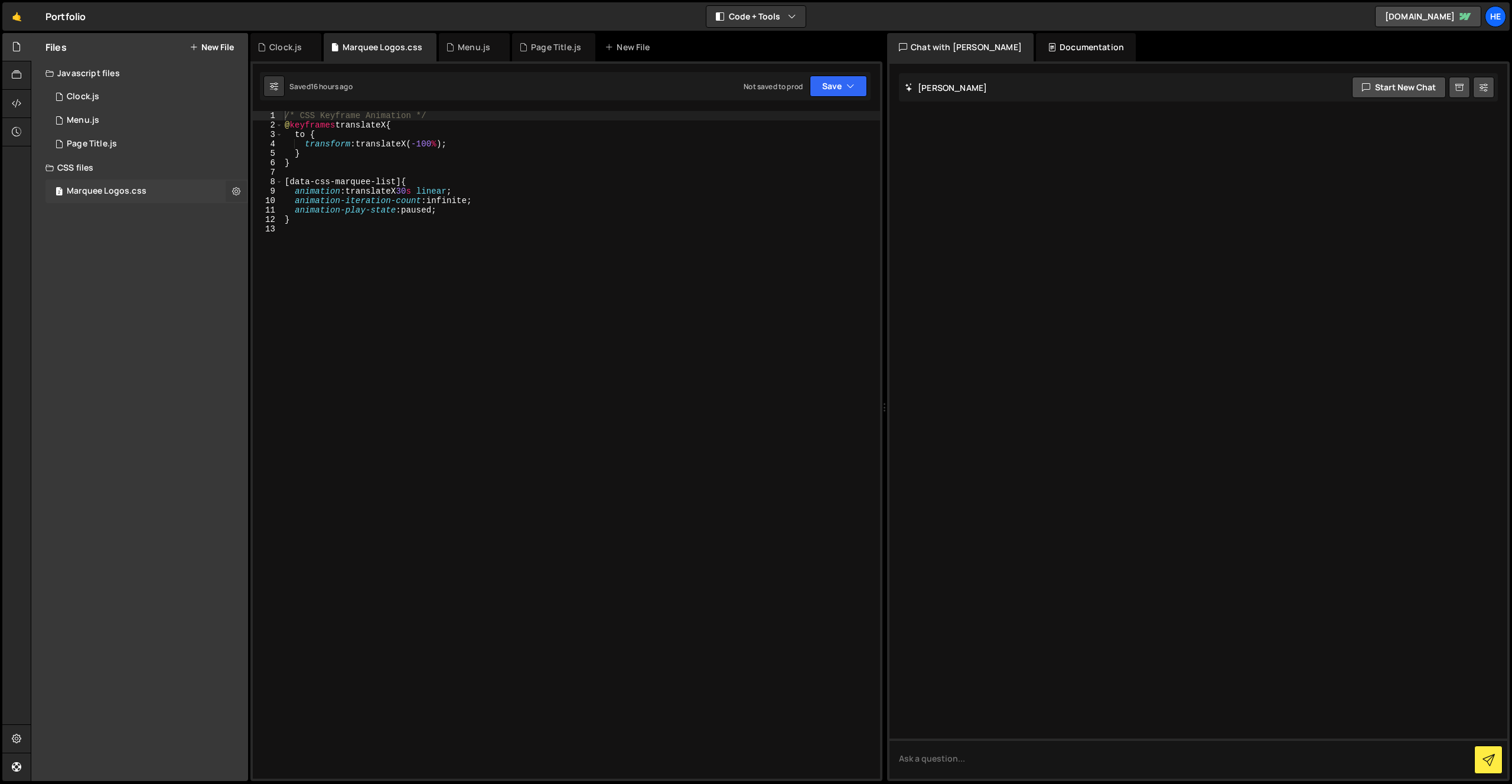
click at [240, 195] on button at bounding box center [236, 191] width 21 height 21
click at [315, 217] on button "Edit File Settings" at bounding box center [309, 216] width 116 height 23
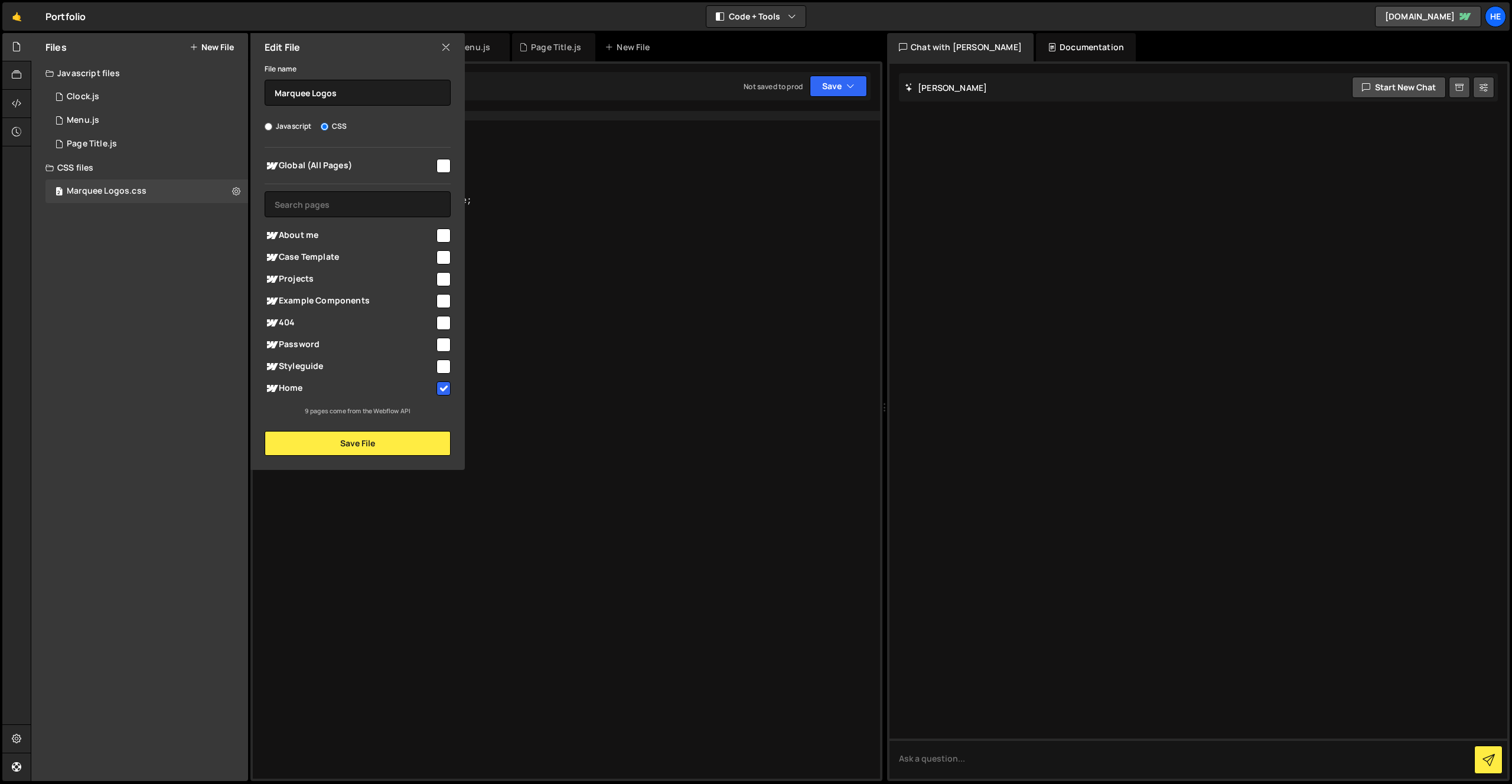
click at [443, 232] on input "checkbox" at bounding box center [444, 236] width 14 height 14
checkbox input "true"
click at [405, 440] on button "Save File" at bounding box center [358, 444] width 186 height 25
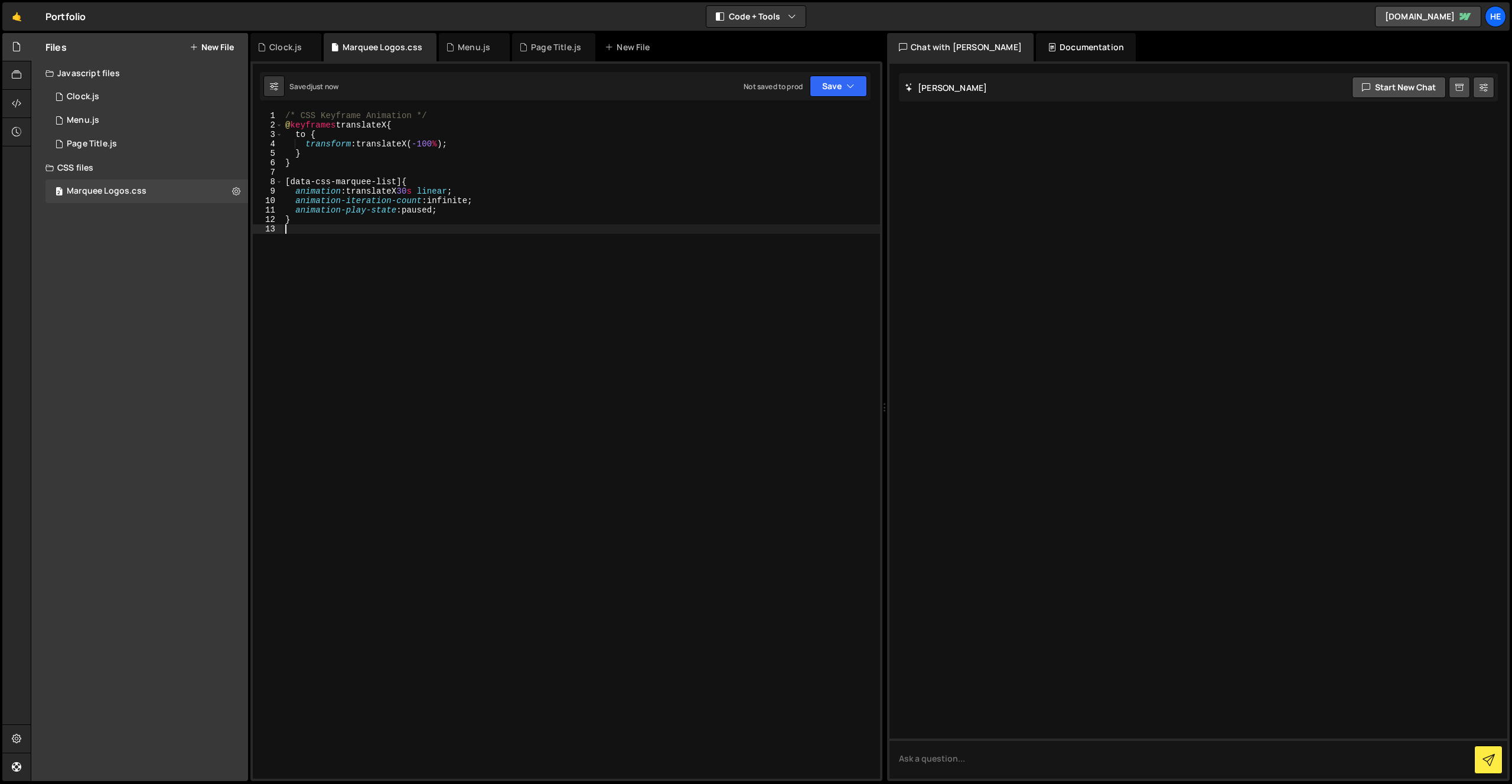
click at [692, 301] on div "/* CSS Keyframe Animation */ @ keyframes translateX { to { transform : translat…" at bounding box center [582, 454] width 598 height 686
